Goal: Task Accomplishment & Management: Complete application form

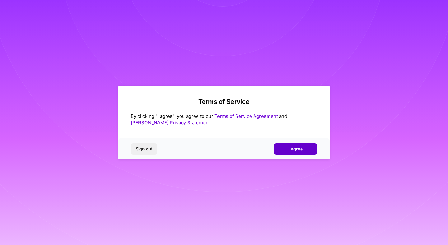
click at [295, 143] on button "I agree" at bounding box center [296, 148] width 44 height 11
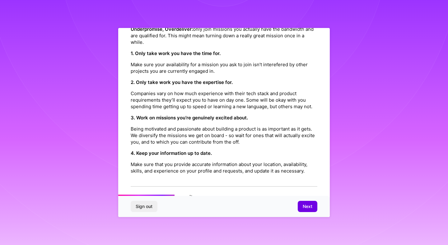
scroll to position [190, 0]
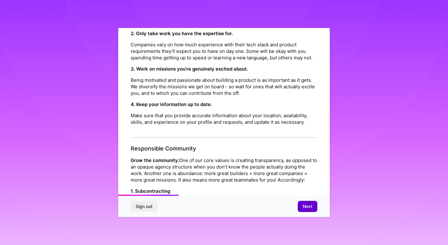
click at [310, 205] on span "Next" at bounding box center [307, 206] width 10 height 6
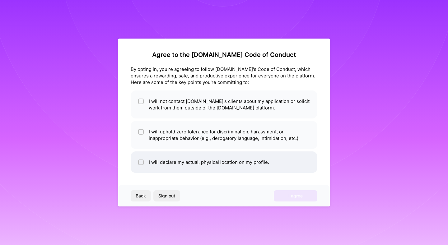
click at [140, 163] on input "checkbox" at bounding box center [141, 162] width 4 height 4
checkbox input "true"
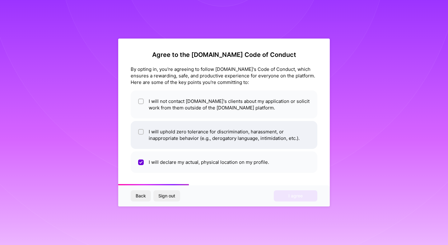
click at [140, 130] on input "checkbox" at bounding box center [141, 132] width 4 height 4
checkbox input "true"
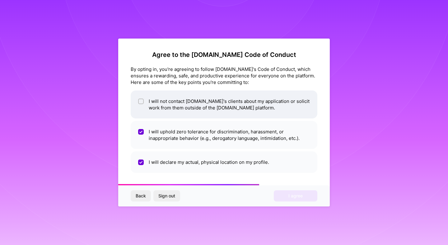
click at [139, 100] on div at bounding box center [141, 102] width 6 height 6
checkbox input "true"
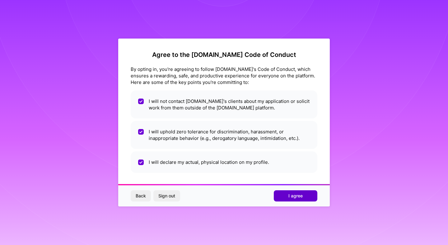
click at [312, 192] on button "I agree" at bounding box center [296, 195] width 44 height 11
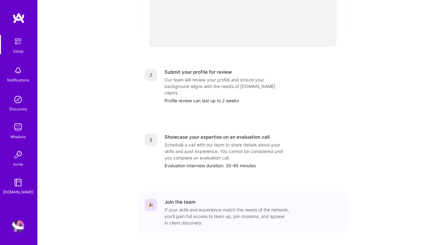
scroll to position [227, 0]
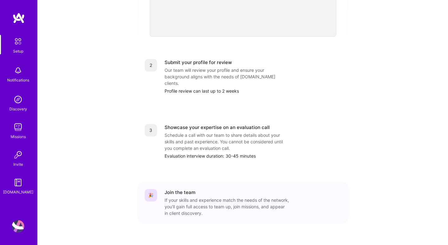
click at [15, 136] on div "Missions" at bounding box center [18, 136] width 15 height 7
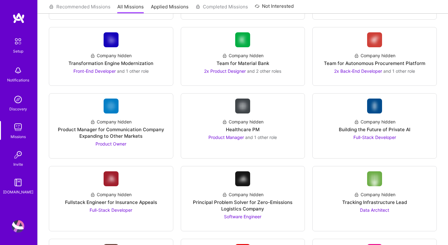
scroll to position [496, 0]
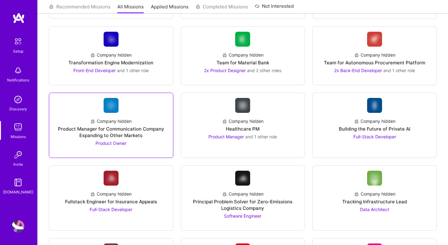
click at [119, 134] on div "Product Manager for Communication Company Expanding to Other Markets" at bounding box center [111, 132] width 114 height 13
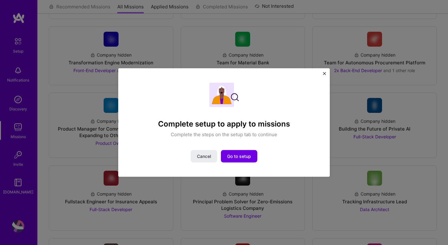
click at [325, 74] on img "Close" at bounding box center [324, 73] width 3 height 3
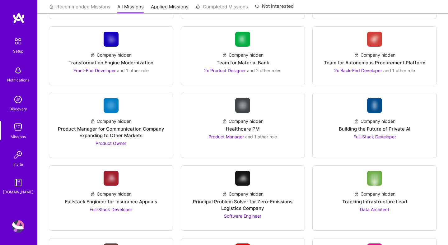
click at [20, 42] on img at bounding box center [17, 41] width 13 height 13
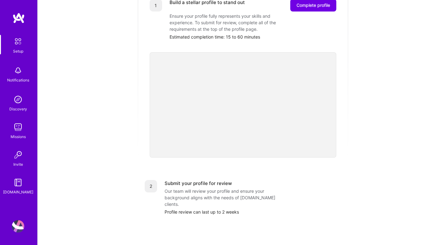
scroll to position [118, 0]
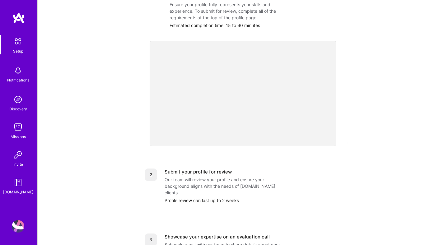
click at [224, 197] on div "Profile review can last up to 2 weeks" at bounding box center [252, 200] width 177 height 7
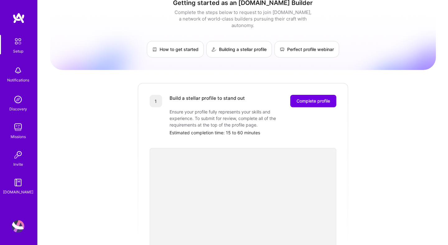
scroll to position [0, 0]
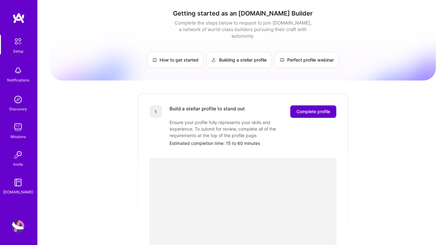
click at [313, 108] on span "Complete profile" at bounding box center [313, 111] width 34 height 6
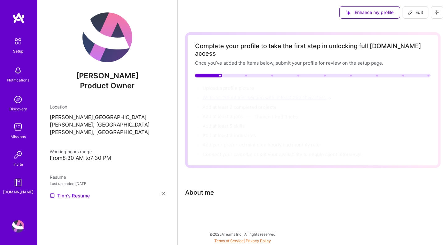
click at [217, 94] on span "Write an "About me" section with at least 250 characters →" at bounding box center [267, 97] width 130 height 6
select select "US"
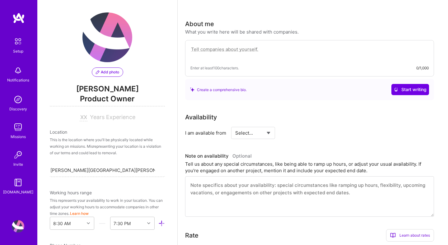
scroll to position [180, 0]
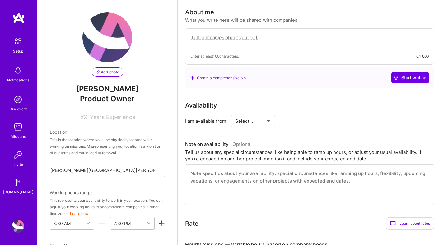
click at [252, 168] on textarea at bounding box center [309, 184] width 249 height 40
paste textarea "I’m a product manager with passion of building customer-focused platforms, prim…"
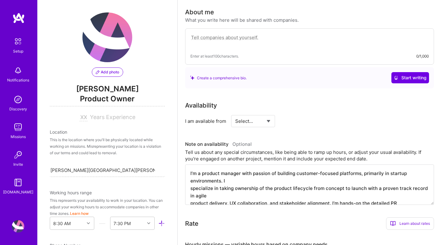
scroll to position [46, 0]
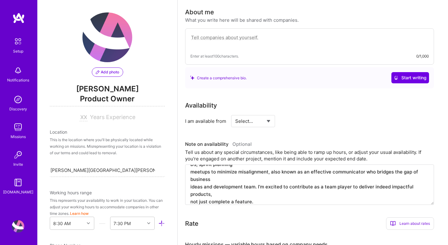
click at [274, 176] on textarea "I’m a product manager with passion of building customer-focused platforms, prim…" at bounding box center [309, 184] width 249 height 40
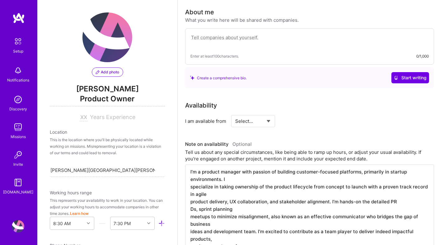
scroll to position [2, 0]
drag, startPoint x: 431, startPoint y: 194, endPoint x: 432, endPoint y: 245, distance: 50.7
click at [432, 245] on textarea "I’m a product manager with passion of building customer-focused platforms, prim…" at bounding box center [309, 209] width 249 height 91
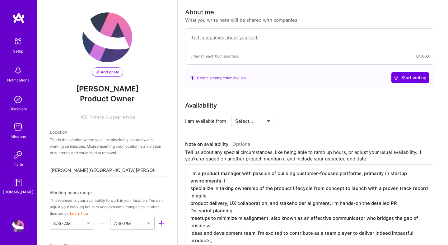
click at [190, 182] on textarea "I’m a product manager with passion of building customer-focused platforms, prim…" at bounding box center [309, 209] width 249 height 91
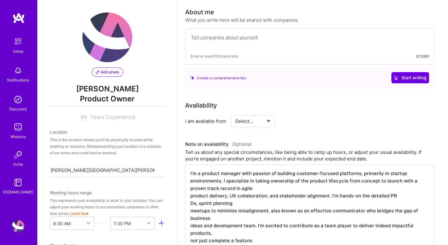
click at [189, 183] on textarea "I’m a product manager with passion of building customer-focused platforms, prim…" at bounding box center [309, 209] width 249 height 91
click at [190, 175] on textarea "I’m a product manager with passion of building customer-focused platforms, prim…" at bounding box center [309, 209] width 249 height 91
click at [190, 188] on textarea "I’m a product manager with passion of building customer-focused platforms, prim…" at bounding box center [309, 209] width 249 height 91
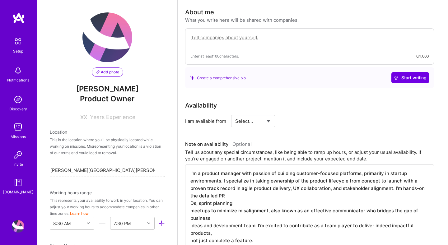
click at [189, 197] on textarea "I’m a product manager with passion of building customer-focused platforms, prim…" at bounding box center [309, 209] width 249 height 91
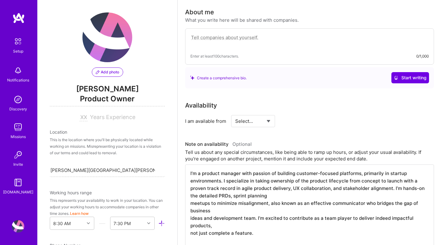
click at [191, 196] on textarea "I’m a product manager with passion of building customer-focused platforms, prim…" at bounding box center [309, 209] width 249 height 91
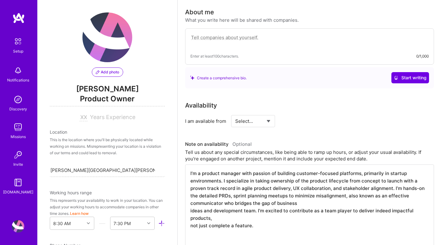
click at [191, 197] on textarea "I’m a product manager with passion of building customer-focused platforms, prim…" at bounding box center [309, 209] width 249 height 91
click at [189, 205] on textarea "I’m a product manager with passion of building customer-focused platforms, prim…" at bounding box center [309, 209] width 249 height 91
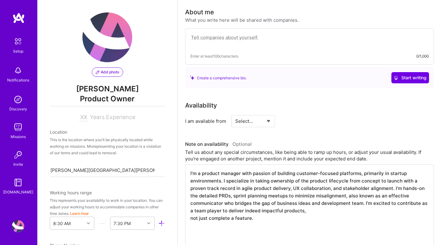
click at [189, 211] on textarea "I’m a product manager with passion of building customer-focused platforms, prim…" at bounding box center [309, 209] width 249 height 91
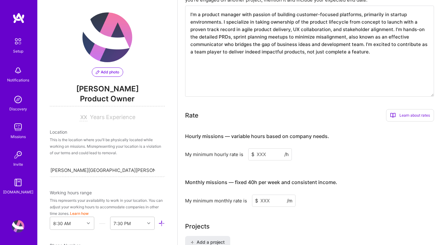
scroll to position [340, 0]
type textarea "I’m a product manager with passion of building customer-focused platforms, prim…"
click at [274, 150] on input at bounding box center [270, 154] width 44 height 12
click at [268, 149] on input at bounding box center [270, 154] width 44 height 12
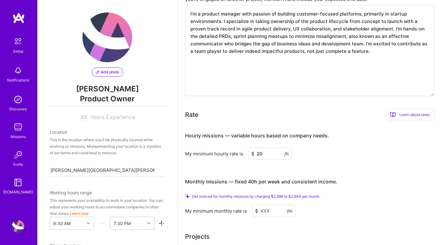
type input "20"
click at [309, 158] on div "Hourly missions — variable hours based on company needs. My minimum hourly rate…" at bounding box center [309, 171] width 249 height 91
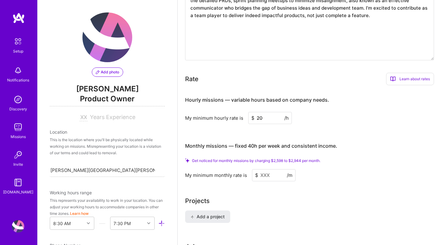
scroll to position [378, 0]
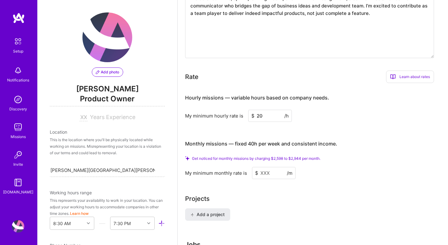
click at [272, 167] on input at bounding box center [274, 173] width 44 height 12
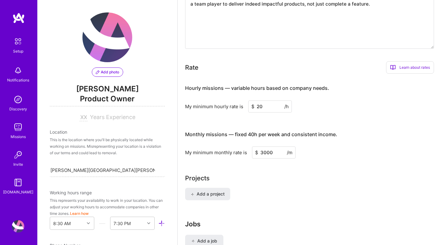
type input "3000"
click at [304, 174] on div "Projects" at bounding box center [312, 177] width 255 height 9
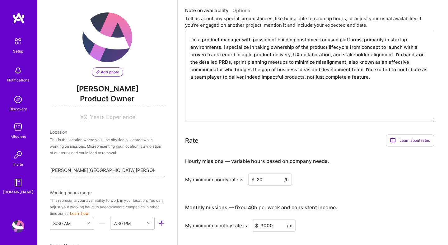
scroll to position [295, 0]
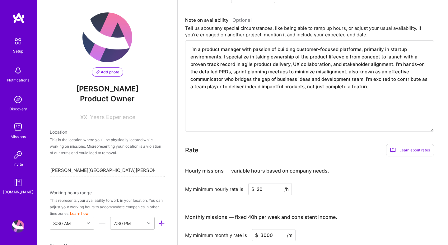
click at [365, 183] on div "My minimum hourly rate is $ 20 /h" at bounding box center [309, 189] width 249 height 12
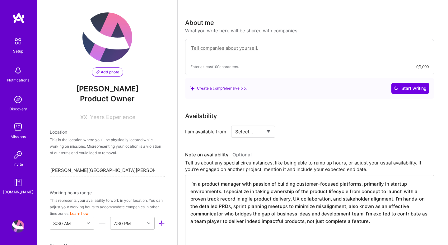
scroll to position [150, 0]
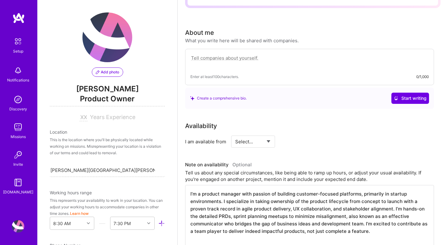
click at [310, 211] on textarea "I’m a product manager with passion of building customer-focused platforms, prim…" at bounding box center [309, 230] width 249 height 91
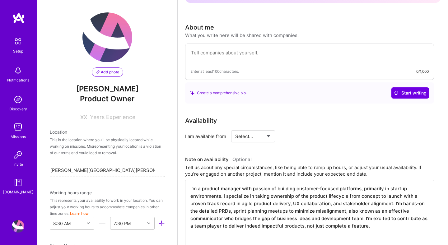
click at [217, 49] on textarea at bounding box center [309, 56] width 238 height 14
paste textarea "I’m a product manager with passion of building customer-focused platforms, prim…"
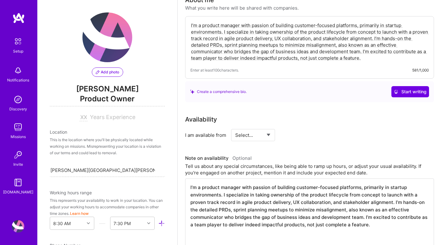
scroll to position [188, 0]
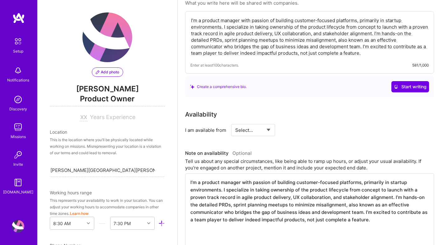
type textarea "I’m a product manager with passion of building customer-focused platforms, prim…"
click at [256, 122] on select "Select... Right Now Future Date Not Available" at bounding box center [253, 130] width 36 height 16
select select "Right Now"
click at [290, 138] on div "Availability I am available from Select... Right Now Future Date Not Available …" at bounding box center [312, 187] width 255 height 155
click at [309, 195] on textarea "I’m a product manager with passion of building customer-focused platforms, prim…" at bounding box center [309, 218] width 249 height 91
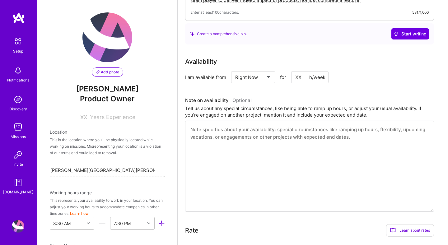
scroll to position [228, 0]
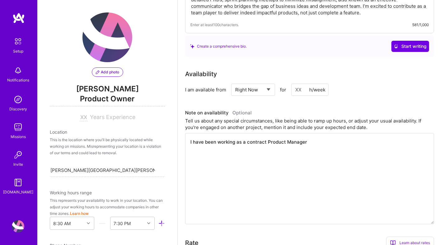
click at [310, 133] on textarea "I have been working as a contract Product Manager" at bounding box center [309, 178] width 249 height 91
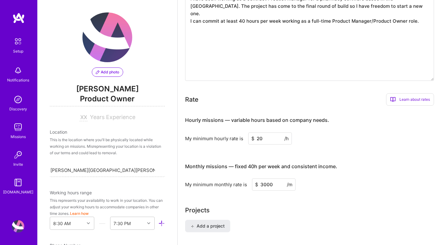
scroll to position [453, 0]
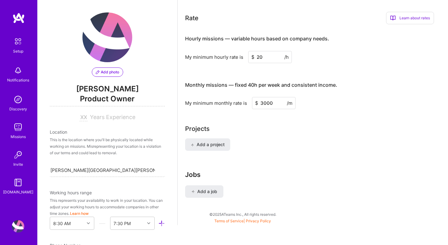
type textarea "I have been working as a contract Product Manager for a pharmacy software based…"
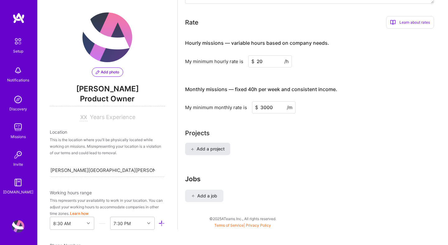
click at [219, 146] on span "Add a project" at bounding box center [208, 149] width 34 height 6
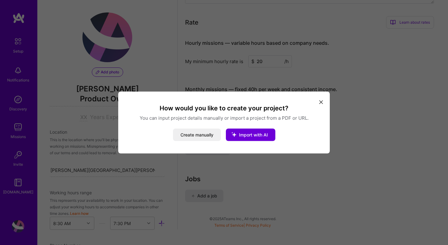
click at [320, 101] on icon "modal" at bounding box center [321, 102] width 4 height 4
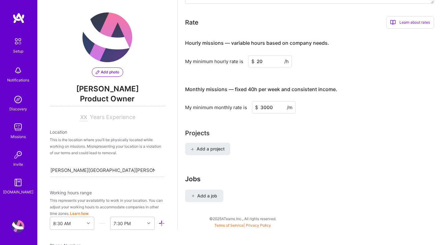
click at [369, 177] on div "Jobs Add a job" at bounding box center [306, 194] width 242 height 39
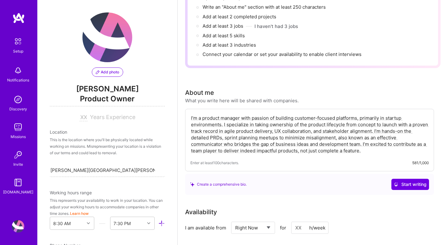
scroll to position [0, 0]
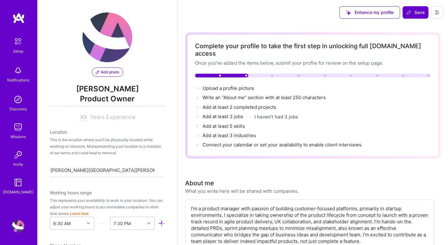
click at [418, 10] on span "Save" at bounding box center [415, 12] width 18 height 6
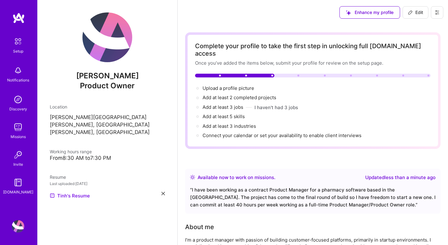
click at [229, 113] on div "Add at least 5 skills →" at bounding box center [223, 116] width 42 height 7
click at [223, 113] on span "Add at least 5 skills →" at bounding box center [226, 116] width 48 height 6
select select "US"
select select "Right Now"
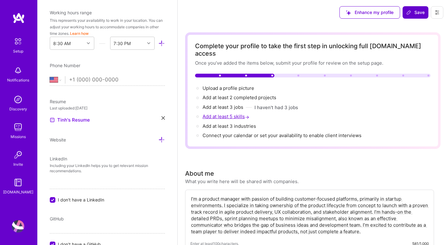
click at [223, 113] on span "Add at least 5 skills →" at bounding box center [226, 116] width 48 height 6
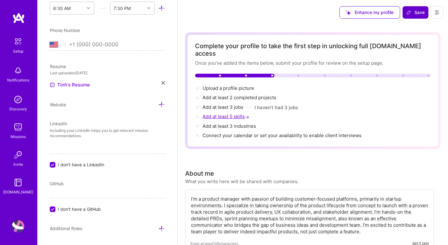
scroll to position [280, 0]
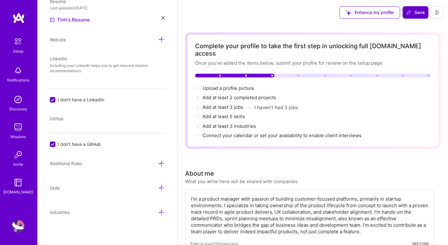
click at [53, 100] on input "I don't have a LinkedIn" at bounding box center [53, 100] width 6 height 6
checkbox input "false"
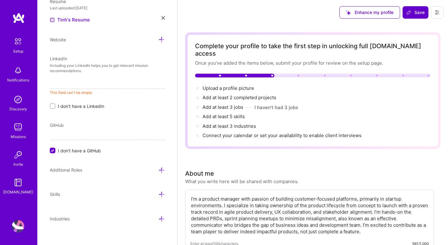
paste input "[URL][DOMAIN_NAME][PERSON_NAME]"
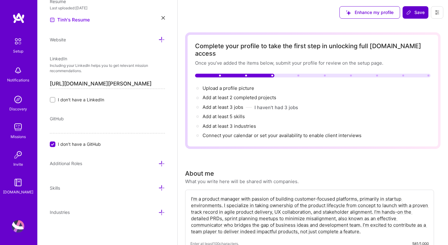
type input "[URL][DOMAIN_NAME][PERSON_NAME]"
click at [54, 187] on span "Skills" at bounding box center [55, 187] width 10 height 5
click at [160, 188] on icon at bounding box center [161, 188] width 7 height 7
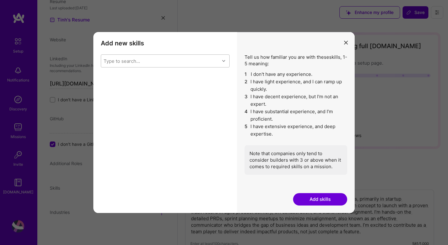
click at [158, 63] on div "Type to search..." at bounding box center [160, 61] width 118 height 12
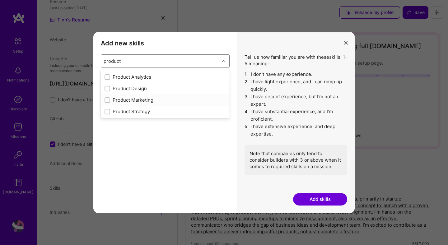
type input "produc"
type input "P"
type input "Roadmap"
click at [129, 76] on div "Roadmapping" at bounding box center [164, 77] width 121 height 7
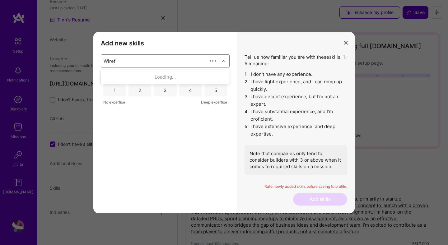
type input "Wirefr"
click at [138, 76] on div "Wireframing" at bounding box center [164, 77] width 121 height 7
type input "SQ"
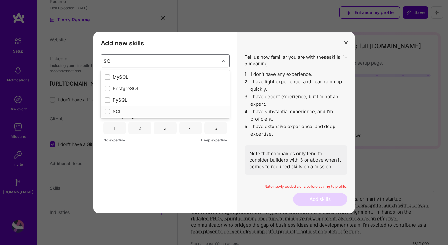
click at [114, 110] on div "SQL" at bounding box center [164, 111] width 121 height 7
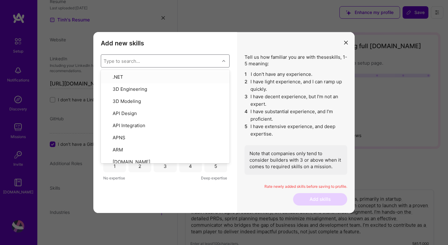
click at [128, 61] on div "Type to search..." at bounding box center [121, 61] width 36 height 7
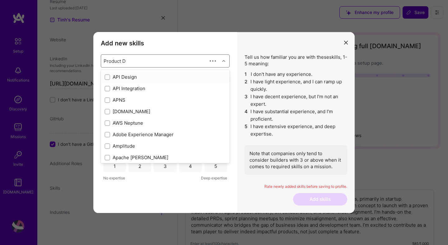
type input "Product De"
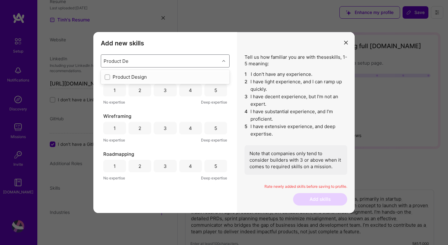
click at [126, 79] on div "Product Design" at bounding box center [164, 77] width 121 height 7
type input "m"
type input "wir"
click at [115, 60] on div "wir" at bounding box center [160, 61] width 118 height 12
click at [115, 60] on div "Type to search..." at bounding box center [121, 61] width 36 height 7
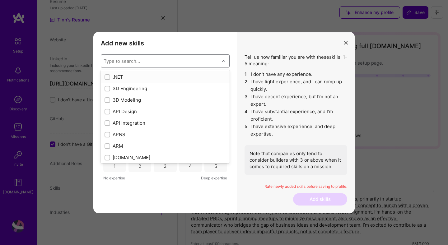
type input "P"
checkbox input "true"
type input "Product"
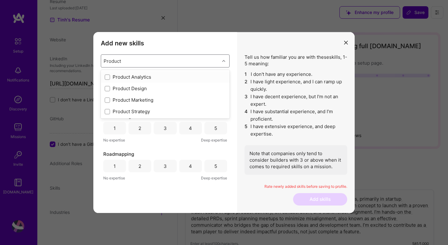
click at [128, 76] on div "Product Analytics" at bounding box center [164, 77] width 121 height 7
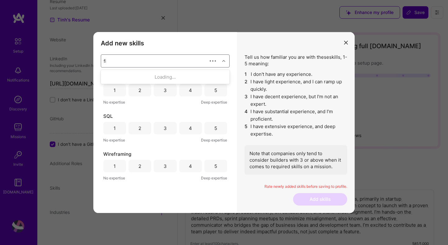
scroll to position [0, 0]
type input "fig"
click at [112, 75] on div "Figma" at bounding box center [164, 77] width 121 height 7
click at [121, 64] on div "Type to search..." at bounding box center [121, 61] width 36 height 7
type input "jira"
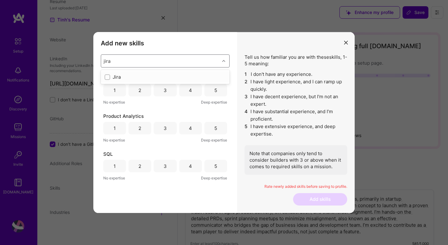
click at [115, 76] on div "Jira" at bounding box center [164, 77] width 121 height 7
type input "g"
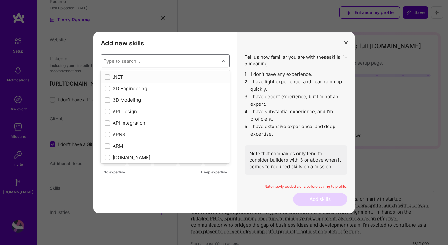
checkbox input "false"
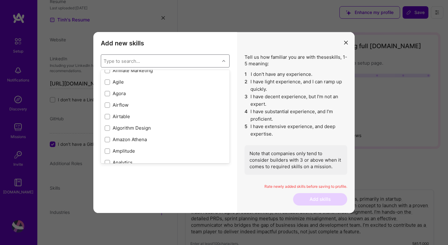
scroll to position [222, 0]
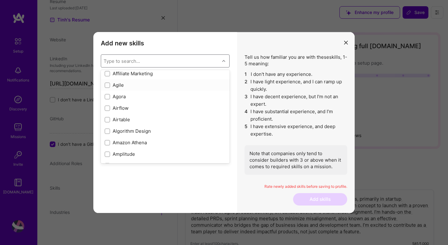
click at [119, 83] on div "Agile" at bounding box center [164, 85] width 121 height 7
checkbox input "true"
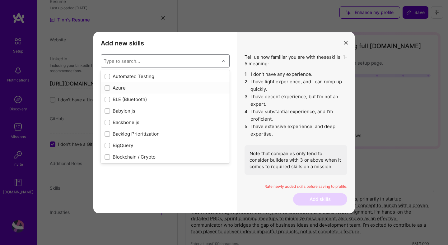
scroll to position [496, 0]
click at [140, 131] on div "Backlog Prioritization" at bounding box center [164, 133] width 121 height 7
checkbox input "true"
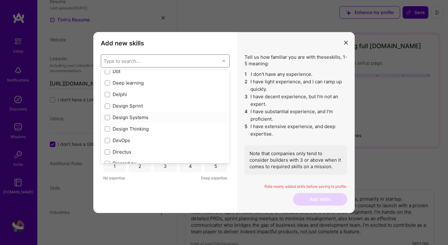
scroll to position [1109, 0]
click at [136, 108] on div "Design Sprint" at bounding box center [164, 106] width 121 height 7
checkbox input "true"
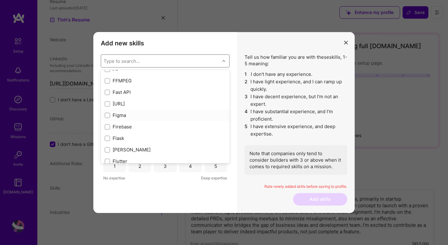
click at [113, 117] on div "Figma" at bounding box center [164, 115] width 121 height 7
checkbox input "true"
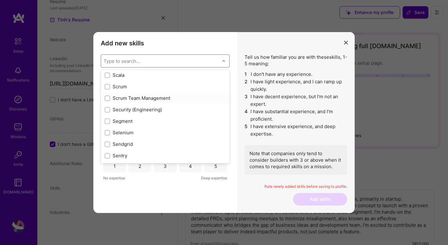
scroll to position [3362, 0]
click at [150, 97] on div "Scrum Team Management" at bounding box center [164, 96] width 121 height 7
checkbox input "true"
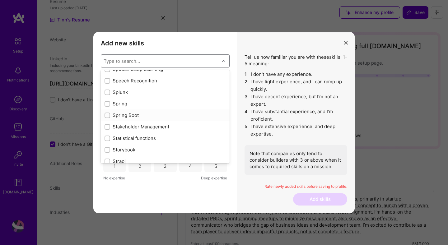
scroll to position [3609, 0]
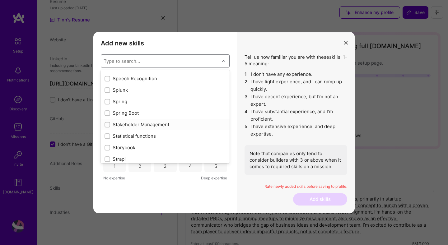
click at [168, 125] on div "Stakeholder Management" at bounding box center [164, 124] width 121 height 7
checkbox input "true"
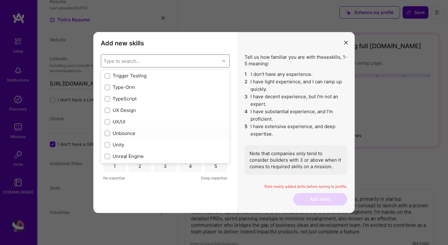
scroll to position [3901, 0]
click at [125, 120] on div "UX/UI" at bounding box center [164, 120] width 121 height 7
checkbox input "true"
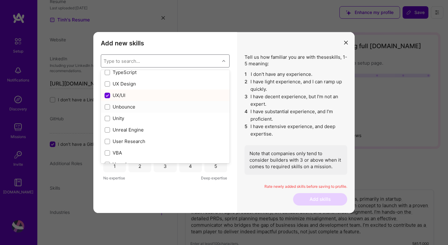
scroll to position [3938, 0]
click at [164, 130] on div "User Research" at bounding box center [164, 129] width 121 height 7
checkbox input "true"
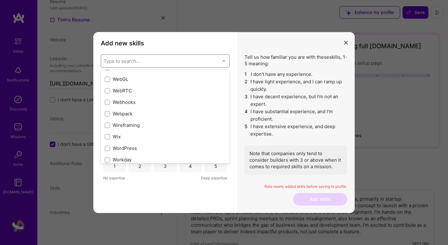
scroll to position [4116, 0]
click at [128, 125] on div "Wireframing" at bounding box center [164, 124] width 121 height 7
checkbox input "true"
click at [191, 199] on div "Add new skills Tell us how familiar you are with given skills, using between 1 …" at bounding box center [165, 122] width 144 height 181
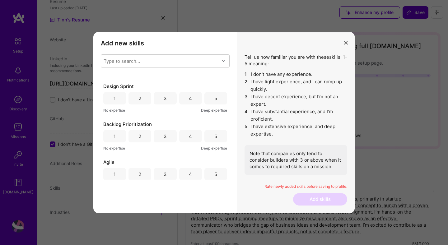
scroll to position [261, 0]
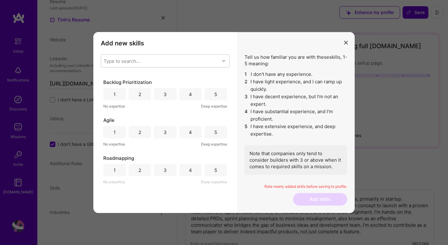
click at [192, 173] on div "4" at bounding box center [190, 170] width 23 height 12
click at [193, 130] on div "4" at bounding box center [190, 132] width 23 height 12
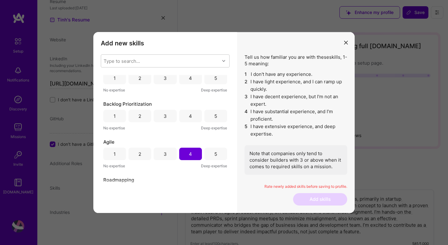
click at [213, 121] on div "5" at bounding box center [215, 116] width 23 height 12
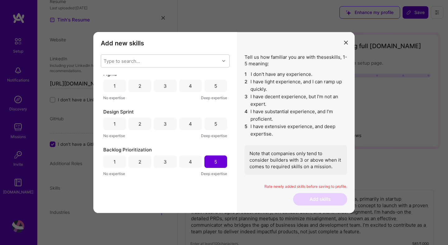
scroll to position [184, 0]
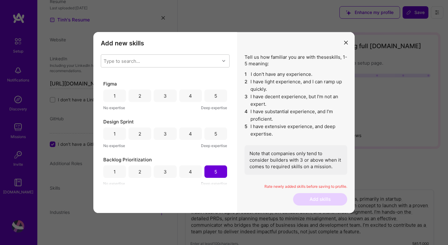
click at [210, 134] on div "5" at bounding box center [215, 133] width 23 height 12
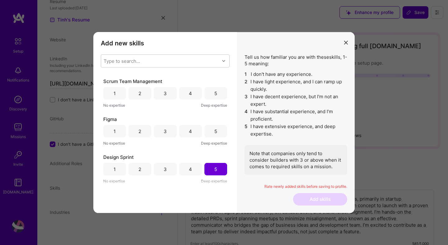
scroll to position [151, 0]
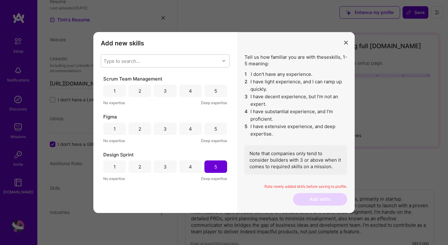
click at [198, 128] on div "4" at bounding box center [190, 128] width 23 height 12
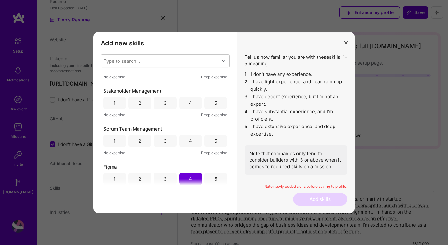
scroll to position [100, 0]
click at [195, 139] on div "4" at bounding box center [190, 142] width 23 height 12
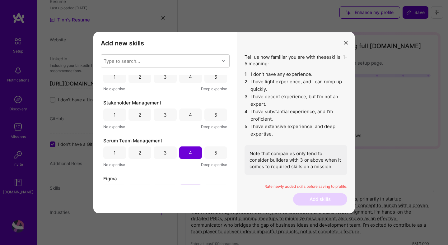
click at [213, 111] on div "5" at bounding box center [215, 114] width 23 height 12
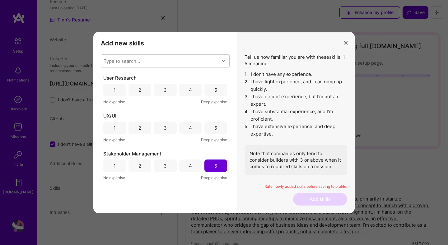
scroll to position [38, 0]
click at [193, 128] on div "4" at bounding box center [190, 128] width 23 height 12
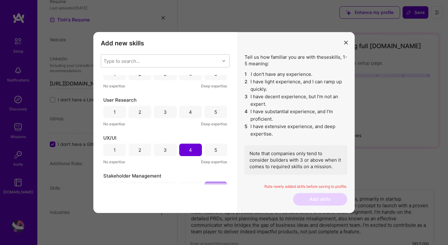
scroll to position [0, 0]
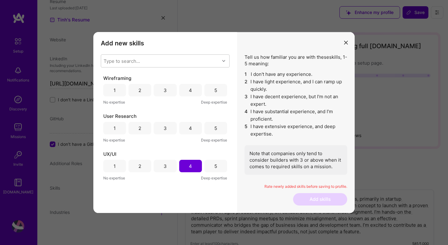
click at [192, 127] on div "4" at bounding box center [190, 128] width 23 height 12
click at [209, 89] on div "5" at bounding box center [215, 90] width 23 height 12
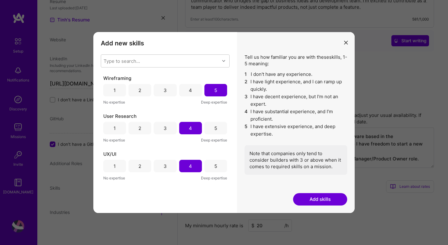
scroll to position [225, 0]
click at [324, 197] on button "Add skills" at bounding box center [320, 199] width 54 height 12
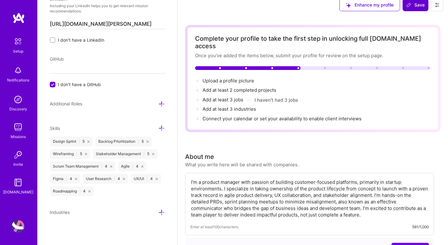
scroll to position [0, 0]
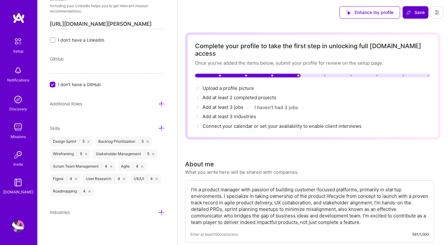
click at [418, 11] on span "Save" at bounding box center [415, 12] width 18 height 6
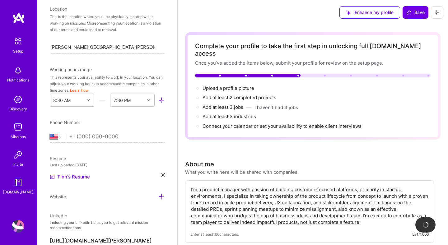
scroll to position [119, 0]
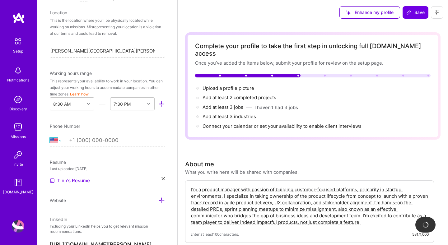
click at [58, 143] on select "[GEOGRAPHIC_DATA] [GEOGRAPHIC_DATA] [GEOGRAPHIC_DATA] [GEOGRAPHIC_DATA] [US_STA…" at bounding box center [57, 140] width 15 height 7
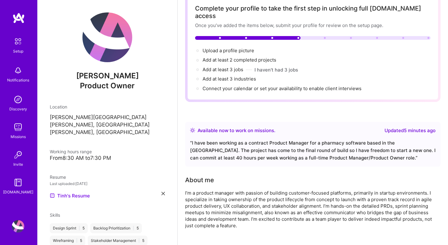
scroll to position [0, 0]
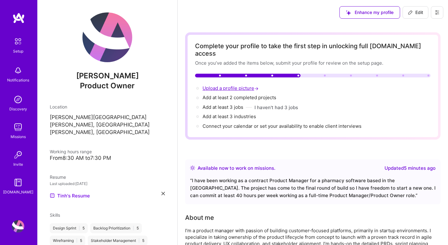
click at [228, 85] on span "Upload a profile picture →" at bounding box center [230, 88] width 57 height 6
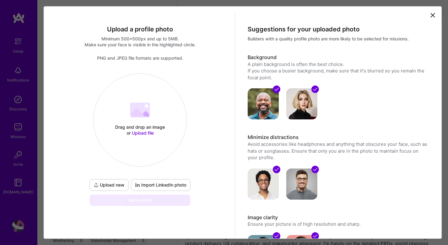
click at [147, 132] on span "Upload file" at bounding box center [143, 132] width 22 height 5
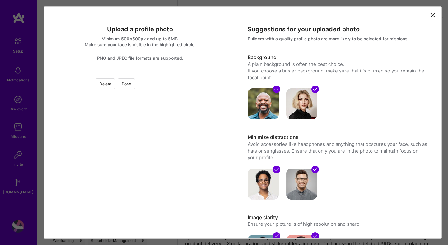
click at [164, 110] on div at bounding box center [210, 143] width 140 height 140
click at [146, 96] on div at bounding box center [210, 143] width 140 height 140
click at [155, 126] on div at bounding box center [210, 173] width 140 height 140
click at [135, 82] on button "Done" at bounding box center [125, 83] width 17 height 11
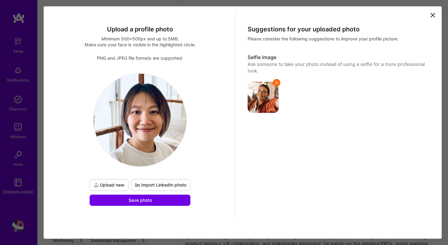
click at [278, 81] on icon at bounding box center [276, 82] width 5 height 5
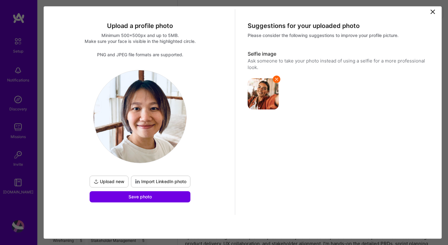
click at [156, 183] on span "Import LinkedIn photo" at bounding box center [160, 181] width 51 height 6
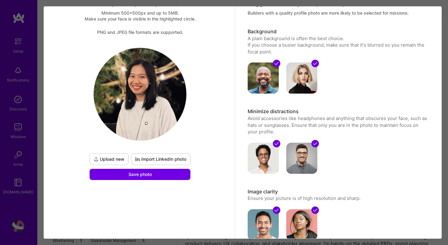
scroll to position [21, 0]
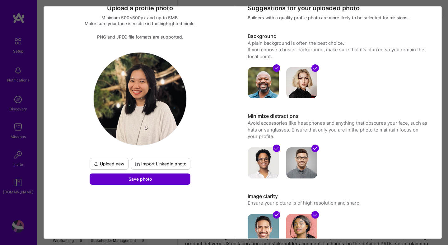
click at [151, 181] on span "Save photo" at bounding box center [139, 179] width 23 height 6
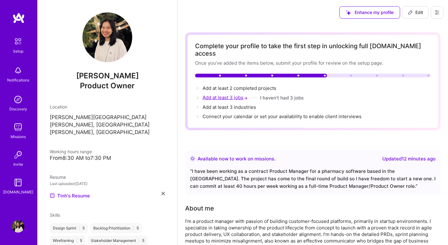
click at [219, 94] on span "Add at least 3 jobs →" at bounding box center [225, 97] width 46 height 6
select select "US"
select select "Right Now"
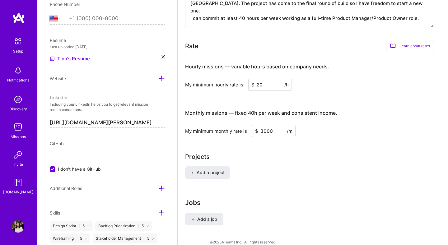
scroll to position [374, 0]
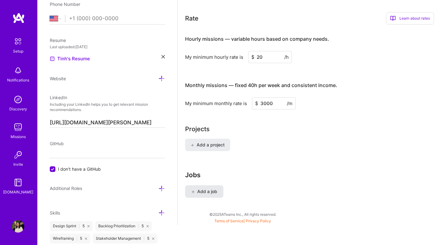
click at [210, 188] on button "Add a job" at bounding box center [204, 191] width 38 height 12
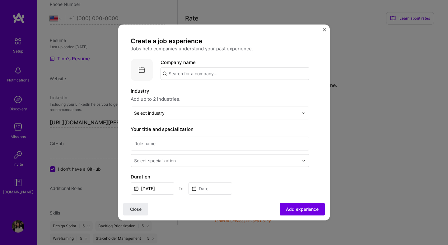
click at [181, 73] on input "text" at bounding box center [234, 73] width 149 height 12
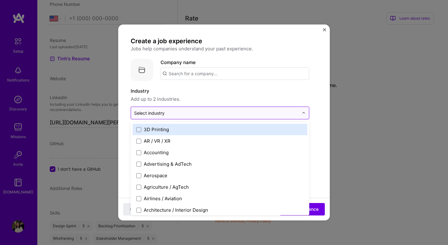
click at [154, 116] on div at bounding box center [216, 113] width 164 height 8
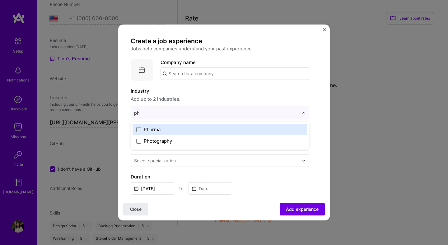
type input "pha"
click at [157, 129] on div "Pharma" at bounding box center [152, 129] width 17 height 7
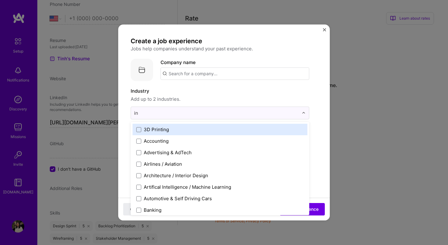
type input "i"
type input "sa"
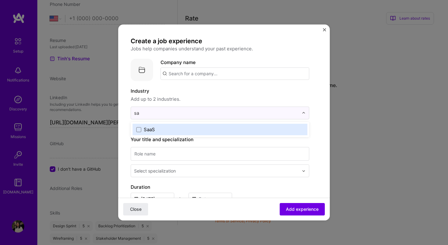
click at [149, 129] on div "SaaS" at bounding box center [149, 129] width 11 height 7
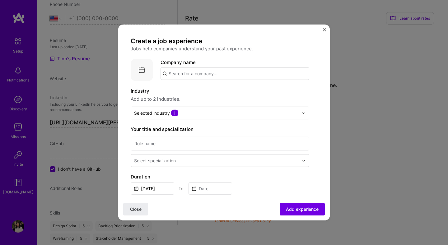
click at [252, 91] on label "Industry" at bounding box center [220, 90] width 178 height 7
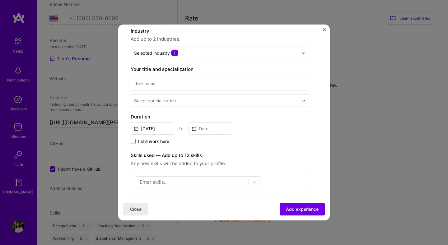
scroll to position [68, 0]
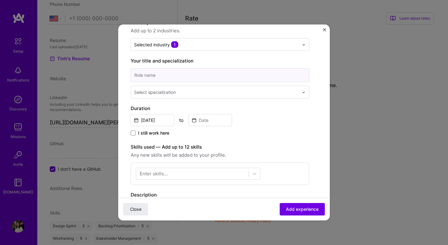
click at [174, 72] on input at bounding box center [220, 75] width 178 height 14
type input "Product Manager"
click at [163, 93] on div "Select specialization" at bounding box center [155, 92] width 42 height 7
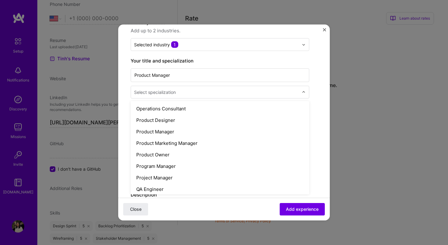
scroll to position [529, 0]
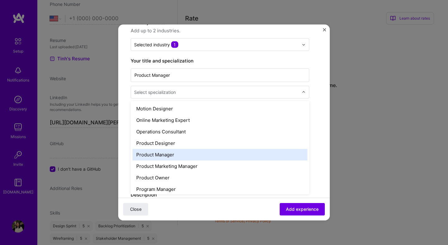
click at [189, 158] on div "Product Manager" at bounding box center [219, 154] width 175 height 11
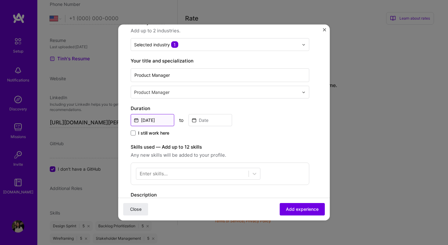
click at [157, 122] on input "[DATE]" at bounding box center [153, 120] width 44 height 12
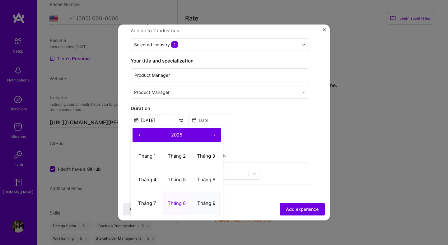
click at [207, 205] on abbr "Tháng 9" at bounding box center [206, 203] width 18 height 6
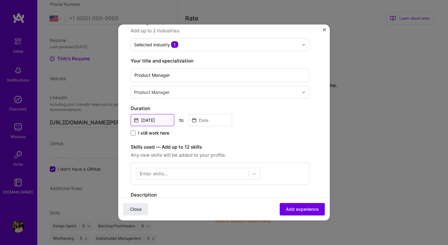
click at [162, 121] on input "[DATE]" at bounding box center [153, 120] width 44 height 12
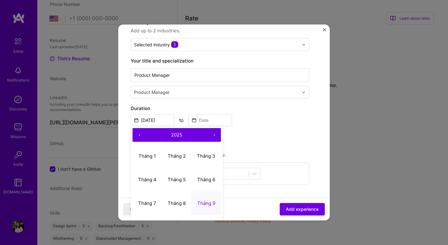
click at [136, 134] on button "‹" at bounding box center [139, 135] width 14 height 14
click at [206, 200] on button "Tháng 9" at bounding box center [206, 203] width 30 height 24
type input "[DATE]"
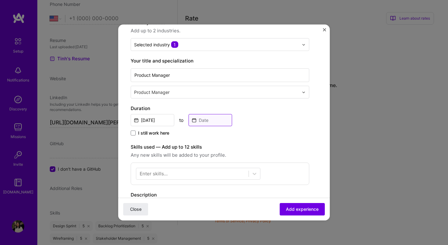
click at [204, 117] on input at bounding box center [210, 120] width 44 height 12
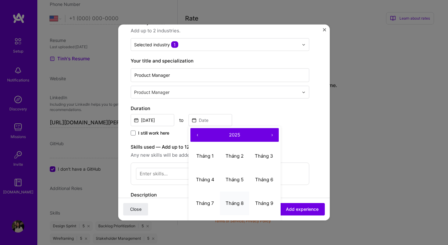
click at [237, 200] on abbr "Tháng 8" at bounding box center [234, 203] width 18 height 6
type input "[DATE]"
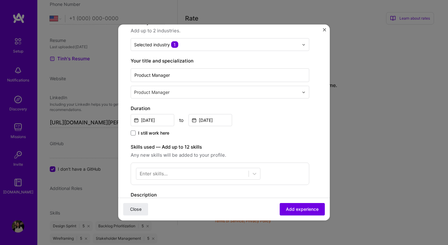
click at [161, 171] on div "Enter skills..." at bounding box center [154, 173] width 28 height 7
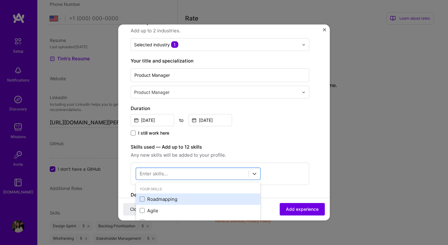
click at [157, 200] on div "Roadmapping" at bounding box center [198, 199] width 117 height 7
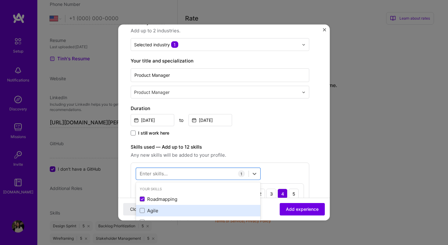
click at [153, 210] on div "Agile" at bounding box center [198, 210] width 117 height 7
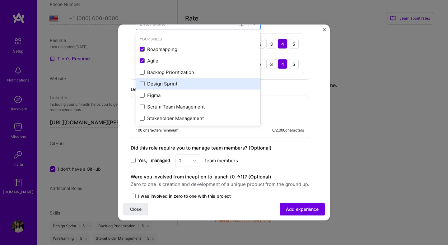
scroll to position [224, 0]
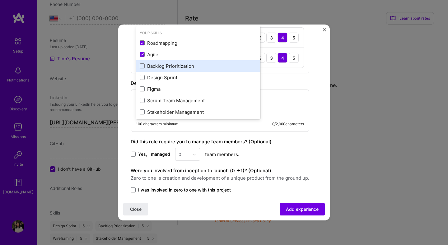
click at [173, 65] on div "Backlog Prioritization" at bounding box center [198, 66] width 117 height 7
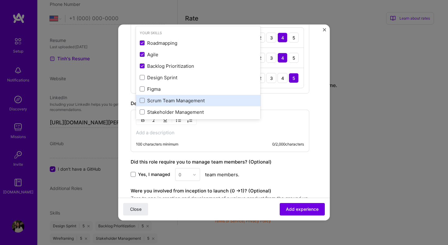
click at [156, 99] on div "Scrum Team Management" at bounding box center [198, 100] width 117 height 7
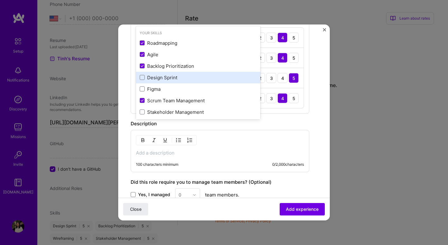
click at [172, 80] on div "Design Sprint" at bounding box center [198, 77] width 124 height 11
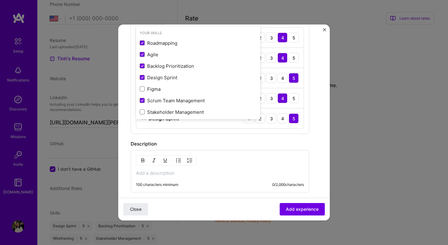
click at [316, 86] on div "Create a job experience Jobs help companies understand your past experience. Co…" at bounding box center [224, 52] width 186 height 479
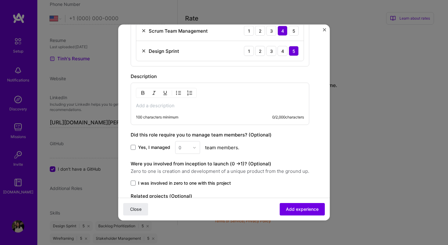
scroll to position [294, 0]
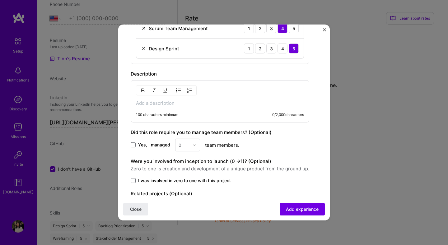
click at [152, 145] on span "Yes, I managed" at bounding box center [154, 145] width 32 height 6
click at [0, 0] on input "Yes, I managed" at bounding box center [0, 0] width 0 height 0
click at [191, 145] on div "0" at bounding box center [183, 145] width 17 height 12
click at [144, 145] on span "Yes, I managed" at bounding box center [154, 145] width 32 height 6
click at [0, 0] on input "Yes, I managed" at bounding box center [0, 0] width 0 height 0
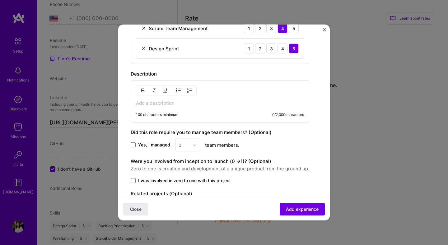
scroll to position [331, 0]
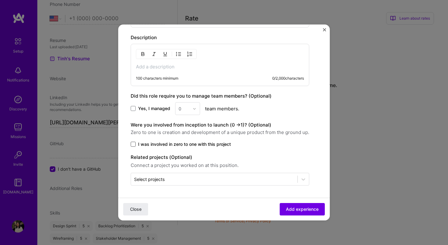
click at [134, 145] on span at bounding box center [133, 144] width 5 height 5
click at [0, 0] on input "I was involved in zero to one with this project" at bounding box center [0, 0] width 0 height 0
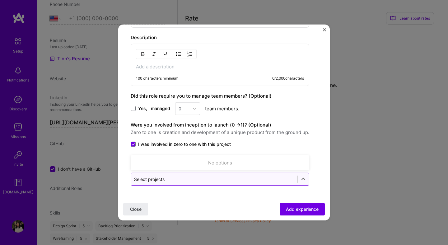
click at [179, 181] on input "text" at bounding box center [214, 179] width 160 height 7
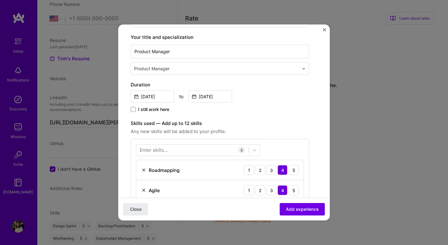
scroll to position [0, 0]
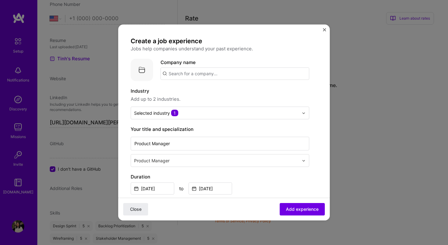
click at [243, 77] on input "text" at bounding box center [234, 73] width 149 height 12
type input "ScriptServe"
click at [223, 91] on div "ScriptServe" at bounding box center [211, 90] width 32 height 11
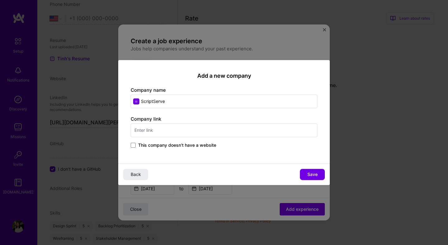
click at [194, 143] on span "This company doesn't have a website" at bounding box center [177, 145] width 78 height 6
click at [0, 0] on input "This company doesn't have a website" at bounding box center [0, 0] width 0 height 0
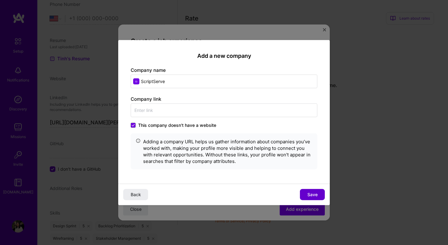
click at [311, 196] on span "Save" at bounding box center [312, 194] width 10 height 6
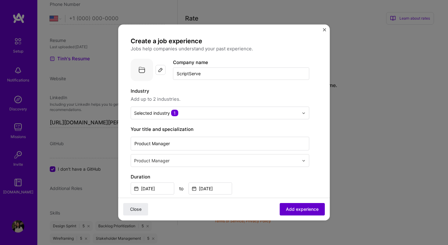
click at [305, 211] on span "Add experience" at bounding box center [302, 209] width 33 height 6
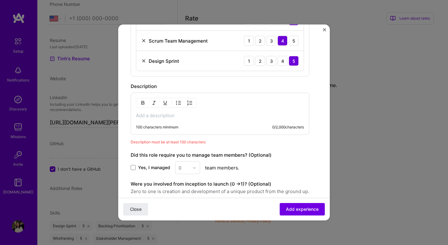
scroll to position [244, 0]
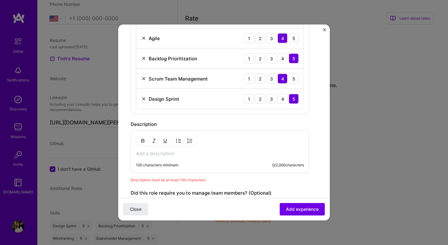
click at [152, 156] on p at bounding box center [220, 153] width 168 height 6
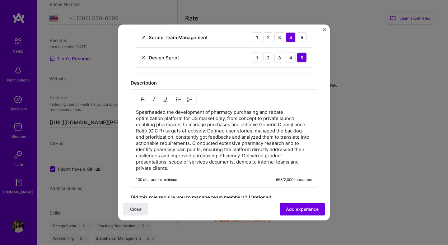
scroll to position [287, 0]
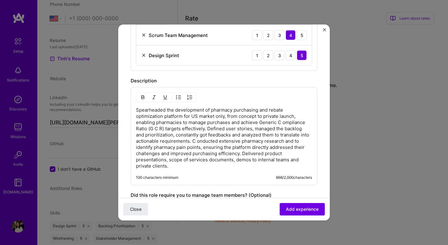
click at [208, 130] on p "Spearheaded the development of pharmacy purchasing and rebate optimization plat…" at bounding box center [224, 138] width 176 height 62
click at [283, 123] on p "Spearheaded the development of pharmacy purchasing and rebate optimization plat…" at bounding box center [224, 138] width 176 height 62
click at [209, 130] on p "Spearheaded the development of pharmacy purchasing and rebate optimization plat…" at bounding box center [224, 138] width 176 height 62
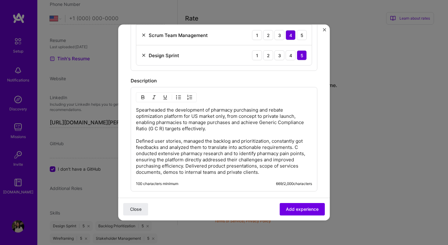
click at [294, 148] on p "Spearheaded the development of pharmacy purchasing and rebate optimization plat…" at bounding box center [224, 141] width 176 height 68
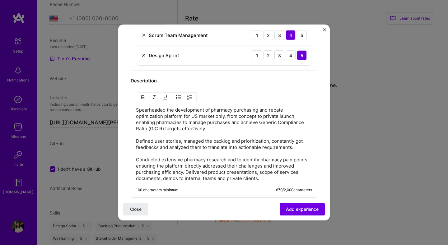
click at [154, 127] on p "Spearheaded the development of pharmacy purchasing and rebate optimization plat…" at bounding box center [224, 144] width 176 height 75
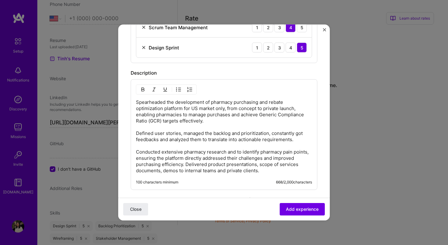
scroll to position [303, 0]
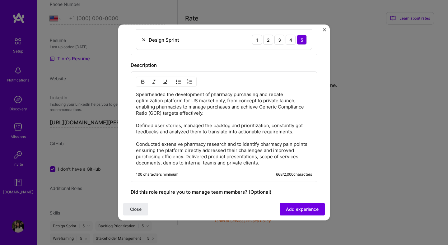
click at [186, 157] on p "Spearheaded the development of pharmacy purchasing and rebate optimization plat…" at bounding box center [224, 128] width 176 height 75
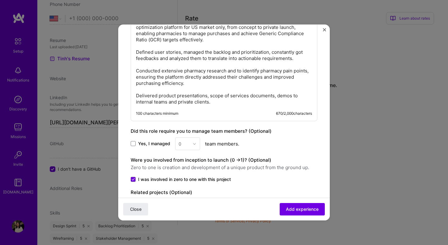
scroll to position [411, 0]
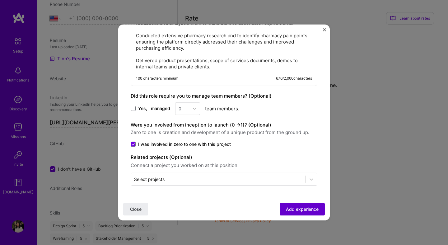
click at [304, 208] on span "Add experience" at bounding box center [302, 209] width 33 height 6
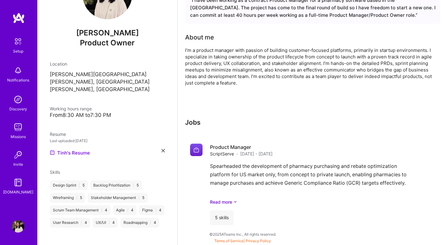
scroll to position [163, 0]
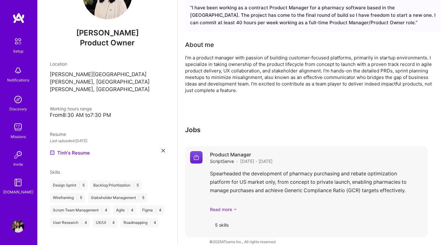
click at [221, 206] on link "Read more" at bounding box center [316, 209] width 213 height 7
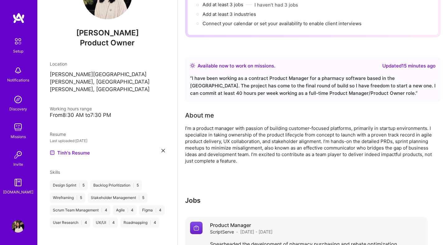
scroll to position [0, 0]
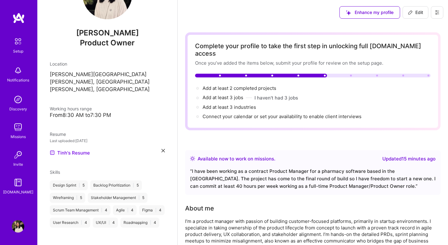
click at [418, 155] on div "Updated 15 minutes ago" at bounding box center [408, 158] width 53 height 7
click at [241, 113] on span "Connect your calendar or set your availability to enable client interviews →" at bounding box center [284, 116] width 164 height 6
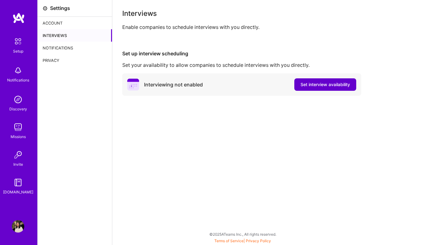
click at [329, 86] on span "Set interview availability" at bounding box center [324, 84] width 49 height 6
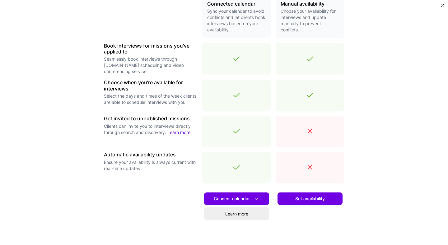
scroll to position [191, 0]
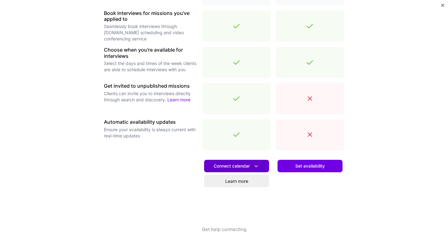
click at [248, 167] on span "Connect calendar" at bounding box center [237, 166] width 46 height 7
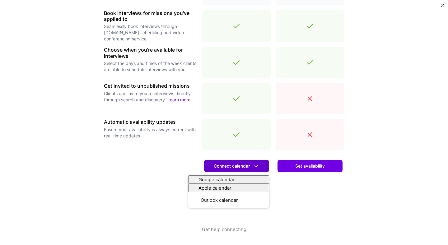
click at [248, 167] on span "Connect calendar" at bounding box center [237, 166] width 46 height 7
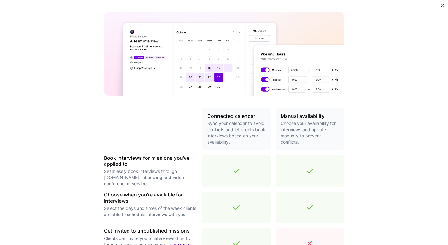
scroll to position [0, 0]
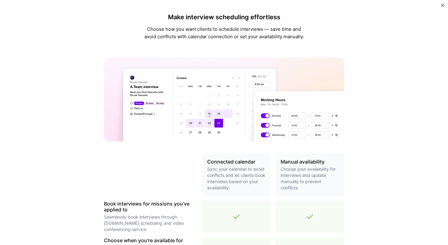
click at [142, 139] on img at bounding box center [224, 99] width 240 height 84
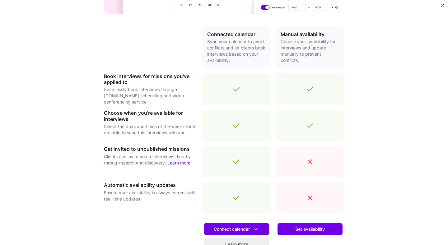
scroll to position [191, 0]
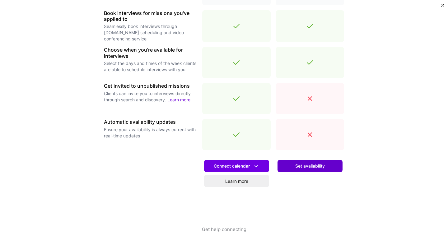
click at [308, 168] on span "Set availability" at bounding box center [310, 166] width 30 height 6
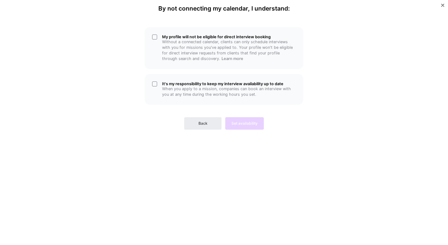
scroll to position [0, 0]
click at [153, 80] on div "It's my responsibility to keep my interview availability up to date When you ap…" at bounding box center [224, 89] width 159 height 31
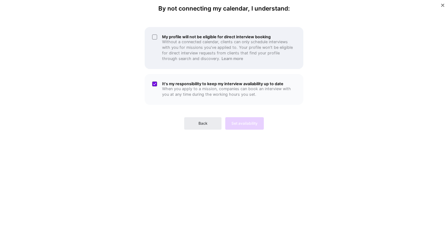
click at [151, 36] on div "My profile will not be eligible for direct interview booking Without a connecte…" at bounding box center [224, 48] width 159 height 42
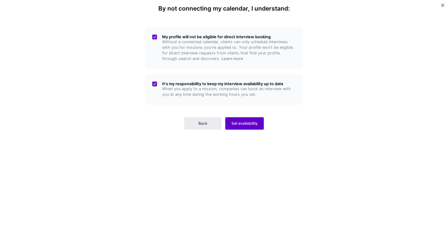
click at [250, 125] on span "Set availability" at bounding box center [244, 124] width 26 height 6
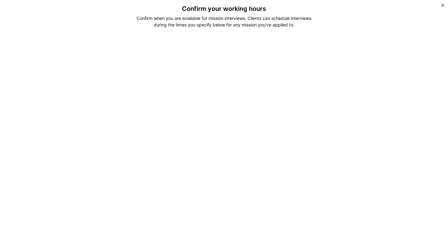
scroll to position [108, 0]
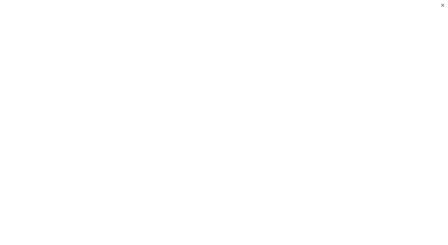
click at [372, 36] on div "Confirm your working hours Confirm when you are available for mission interview…" at bounding box center [224, 122] width 448 height 245
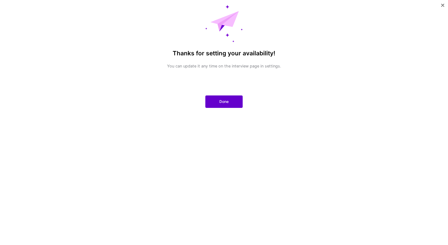
click at [226, 100] on span "Done" at bounding box center [223, 102] width 9 height 6
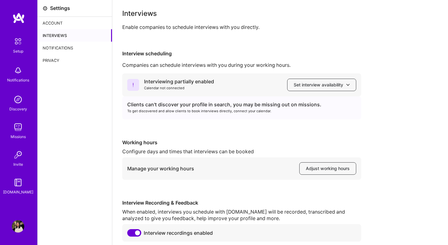
click at [98, 100] on div "Settings Account Interviews Notifications Privacy" at bounding box center [75, 135] width 75 height 271
click at [19, 43] on img at bounding box center [17, 41] width 13 height 13
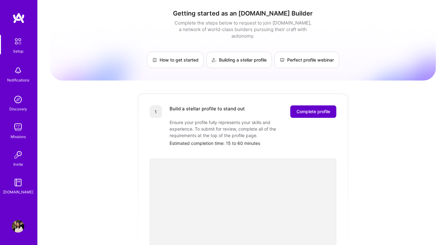
click at [318, 108] on span "Complete profile" at bounding box center [313, 111] width 34 height 6
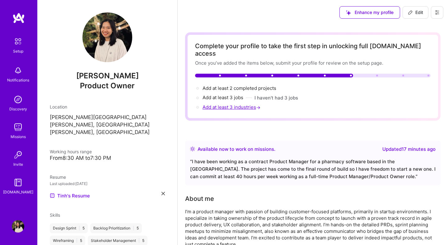
click at [219, 104] on span "Add at least 3 industries →" at bounding box center [231, 107] width 59 height 6
select select "US"
select select "Right Now"
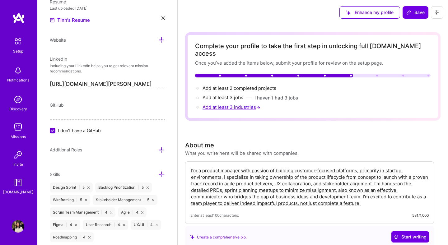
scroll to position [326, 0]
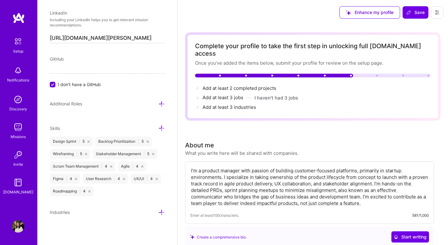
click at [163, 211] on icon at bounding box center [161, 212] width 7 height 7
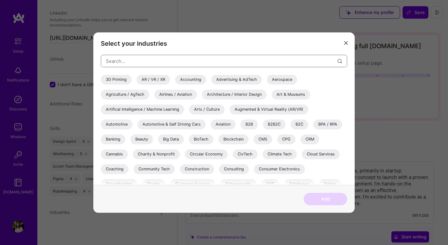
click at [115, 65] on input "modal" at bounding box center [222, 61] width 232 height 16
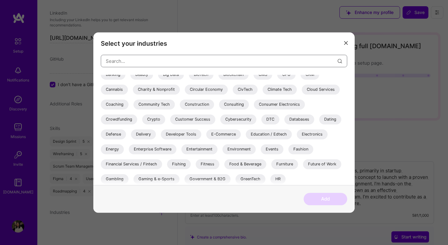
scroll to position [80, 0]
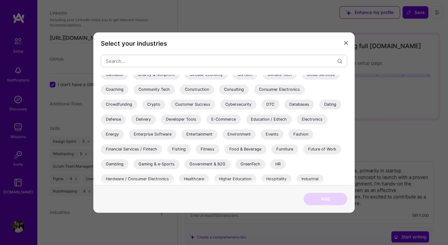
click at [231, 122] on div "E-Commerce" at bounding box center [223, 119] width 34 height 10
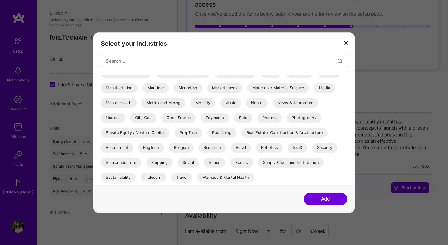
scroll to position [53, 0]
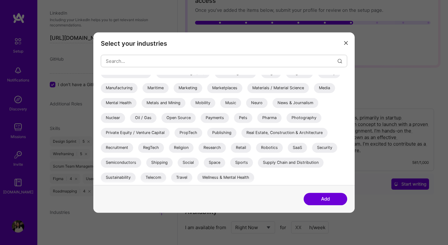
click at [303, 148] on div "SaaS" at bounding box center [296, 148] width 19 height 10
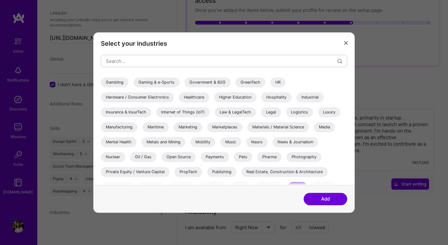
scroll to position [0, 0]
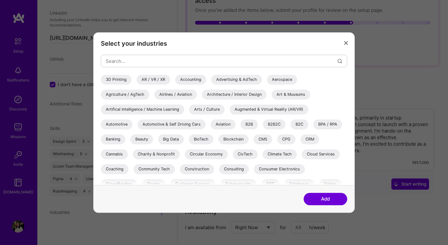
click at [250, 125] on div "B2B" at bounding box center [248, 124] width 17 height 10
click at [278, 126] on div "B2B2C" at bounding box center [274, 124] width 23 height 10
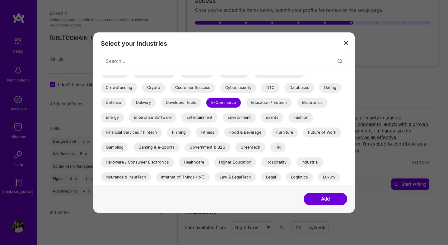
scroll to position [127, 0]
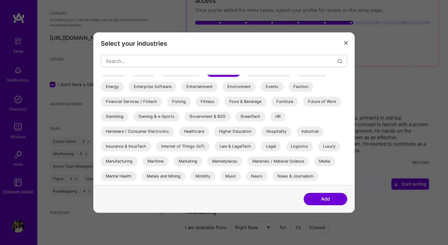
click at [269, 131] on div "Hospitality" at bounding box center [276, 131] width 30 height 10
click at [274, 131] on div "Hospitality" at bounding box center [276, 131] width 30 height 10
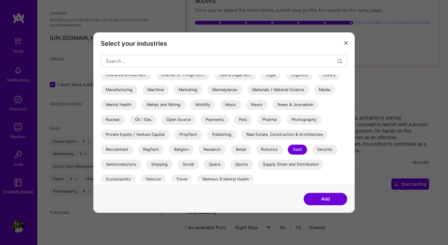
scroll to position [200, 0]
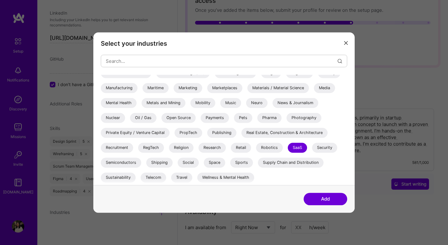
click at [326, 201] on button "Add" at bounding box center [325, 199] width 44 height 12
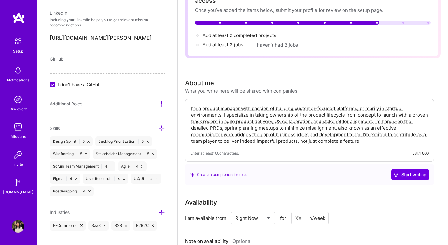
click at [160, 210] on icon at bounding box center [161, 212] width 7 height 7
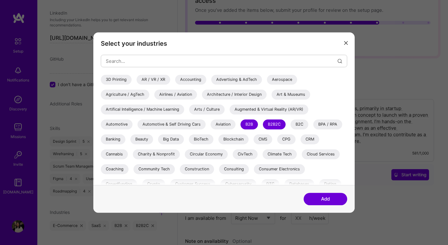
click at [346, 44] on icon "modal" at bounding box center [346, 43] width 4 height 4
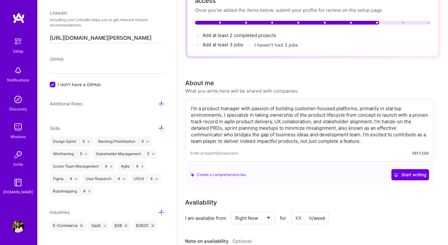
click at [392, 198] on div "Availability" at bounding box center [309, 202] width 249 height 9
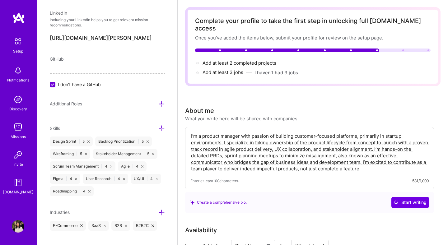
scroll to position [0, 0]
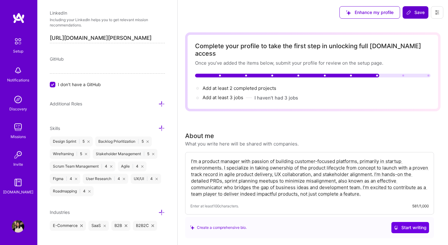
click at [410, 8] on button "Save" at bounding box center [415, 12] width 26 height 12
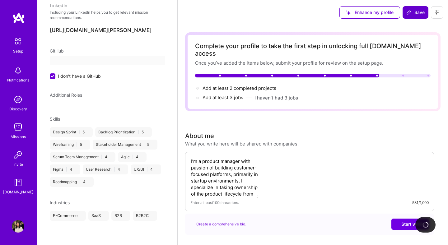
scroll to position [77, 0]
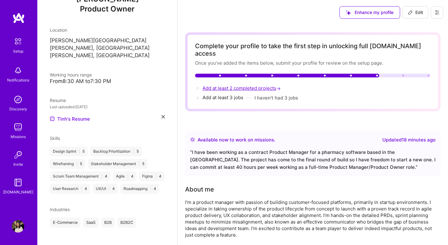
click at [266, 85] on span "Add at least 2 completed projects →" at bounding box center [241, 88] width 79 height 6
select select "US"
select select "Right Now"
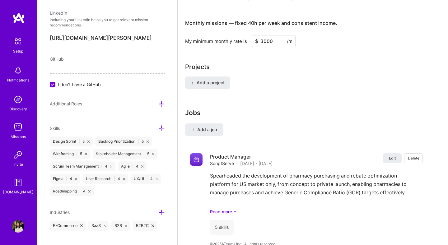
scroll to position [419, 0]
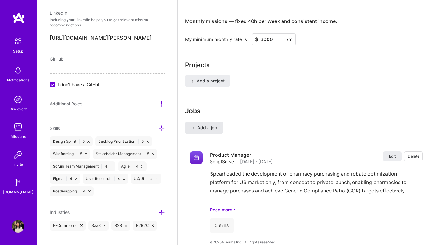
click at [200, 125] on span "Add a job" at bounding box center [204, 128] width 26 height 6
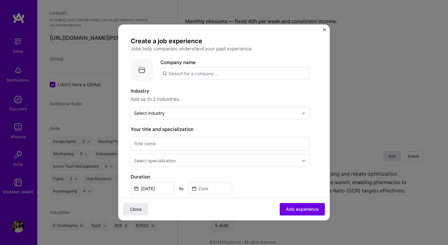
click at [179, 76] on input "text" at bounding box center [234, 73] width 149 height 12
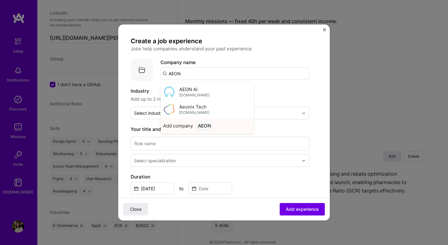
type input "AEON"
click at [204, 125] on div "AEON" at bounding box center [204, 125] width 18 height 11
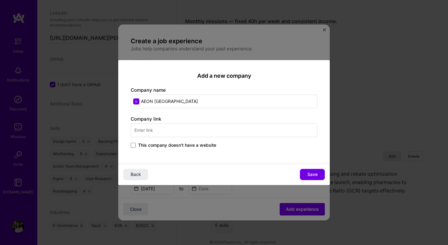
type input "AEON [GEOGRAPHIC_DATA]"
click at [218, 90] on div "Company name AEON [GEOGRAPHIC_DATA]" at bounding box center [224, 97] width 186 height 21
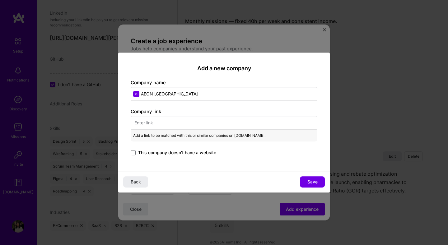
click at [191, 122] on input "text" at bounding box center [224, 123] width 186 height 14
paste input "[URL][DOMAIN_NAME]"
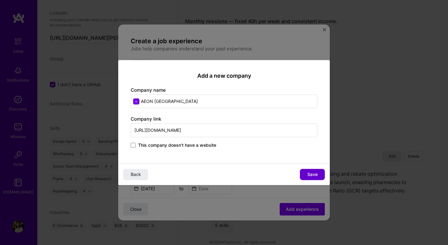
type input "[URL][DOMAIN_NAME]"
click at [312, 176] on span "Save" at bounding box center [312, 174] width 10 height 6
type input "AEON [GEOGRAPHIC_DATA]"
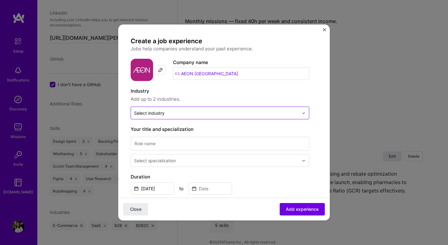
click at [149, 113] on div "Select industry 0" at bounding box center [149, 113] width 30 height 7
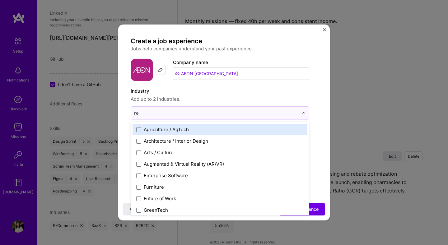
type input "ret"
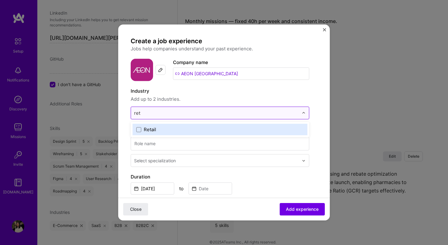
click at [150, 131] on div "Retail" at bounding box center [150, 129] width 12 height 7
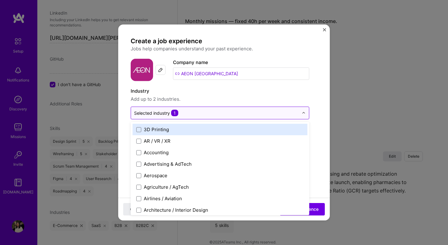
click at [124, 140] on form "Create a job experience Jobs help companies understand your past experience. Co…" at bounding box center [223, 241] width 211 height 409
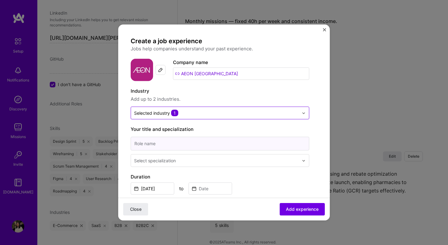
click at [154, 141] on input at bounding box center [220, 144] width 178 height 14
type input "Product Manager"
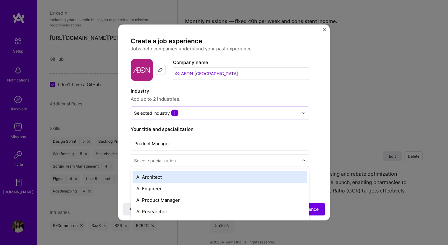
click at [168, 158] on div "Select specialization" at bounding box center [155, 160] width 42 height 7
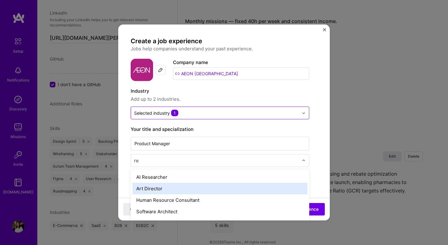
scroll to position [2, 0]
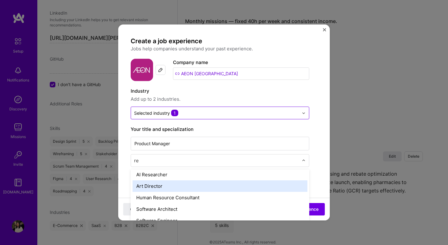
type input "r"
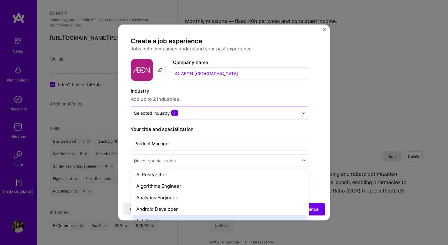
scroll to position [0, 0]
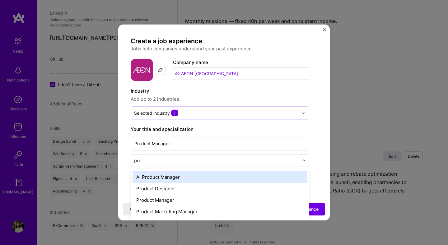
type input "prod"
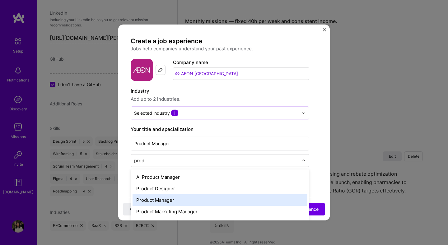
click at [183, 198] on div "Product Manager" at bounding box center [219, 199] width 175 height 11
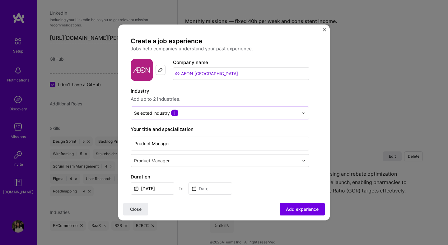
click at [246, 173] on label "Duration" at bounding box center [220, 176] width 178 height 7
click at [156, 186] on input "[DATE]" at bounding box center [153, 188] width 44 height 12
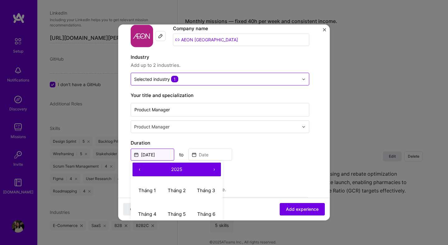
scroll to position [52, 0]
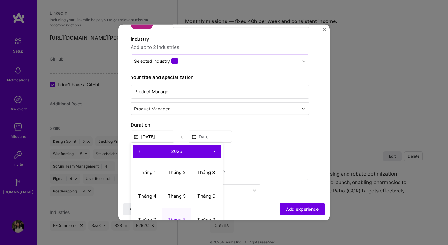
click at [136, 149] on button "‹" at bounding box center [139, 152] width 14 height 14
click at [211, 171] on abbr "Tháng 3" at bounding box center [206, 172] width 18 height 6
type input "[DATE]"
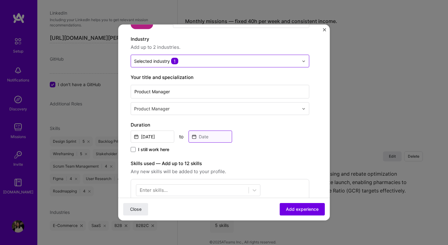
click at [219, 137] on input at bounding box center [210, 137] width 44 height 12
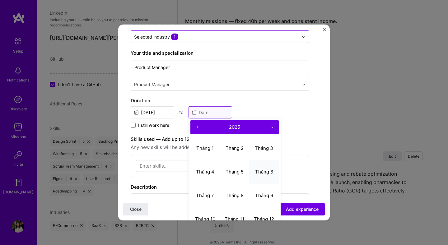
scroll to position [78, 0]
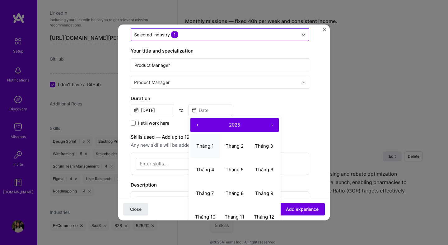
click at [210, 145] on abbr "Tháng 1" at bounding box center [204, 146] width 17 height 6
type input "[DATE]"
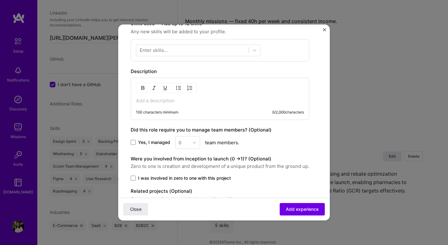
scroll to position [195, 0]
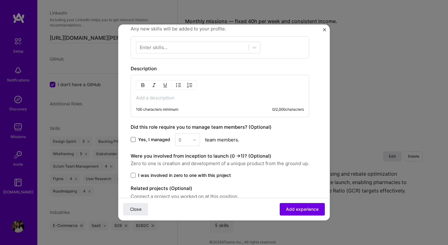
click at [132, 139] on span at bounding box center [133, 139] width 5 height 5
click at [0, 0] on input "Yes, I managed" at bounding box center [0, 0] width 0 height 0
click at [176, 141] on div "0" at bounding box center [183, 140] width 17 height 12
click at [186, 156] on div "1" at bounding box center [187, 155] width 21 height 11
click at [191, 177] on span "I was involved in zero to one with this project" at bounding box center [184, 175] width 93 height 6
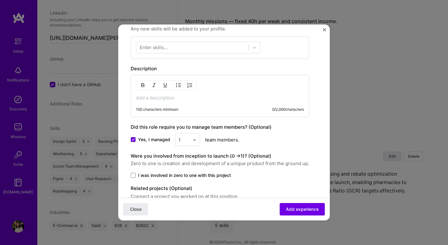
click at [0, 0] on input "I was involved in zero to one with this project" at bounding box center [0, 0] width 0 height 0
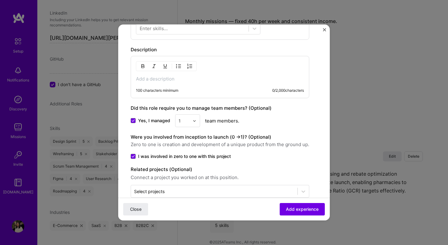
scroll to position [226, 0]
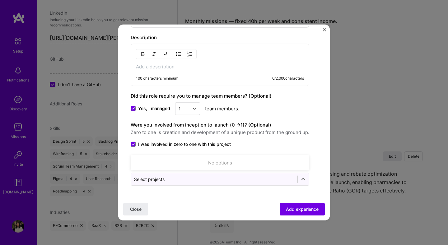
click at [191, 177] on input "text" at bounding box center [214, 179] width 160 height 7
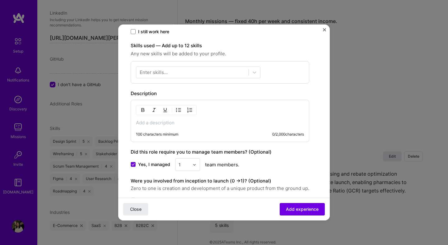
click at [283, 118] on div "100 characters minimum 0 / 2,000 characters" at bounding box center [220, 121] width 178 height 42
click at [182, 120] on p at bounding box center [220, 123] width 168 height 6
paste div
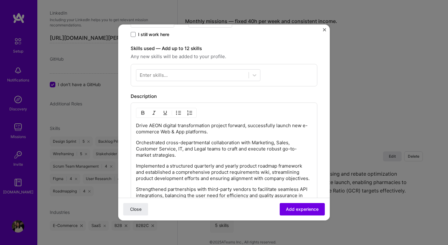
scroll to position [166, 0]
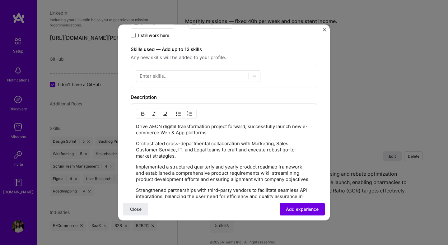
click at [147, 127] on p "Drive AEON digital transformation project forward, successfully launch new e-co…" at bounding box center [224, 129] width 176 height 12
click at [165, 157] on p "Orchestrated cross-departmental collaboration with Marketing, Sales, Customer S…" at bounding box center [224, 149] width 176 height 19
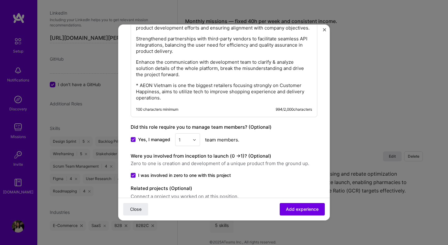
scroll to position [348, 0]
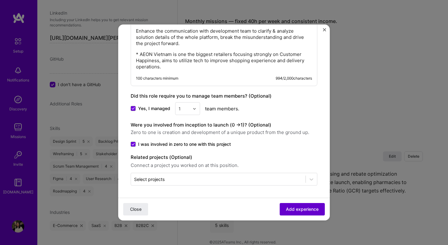
click at [298, 212] on span "Add experience" at bounding box center [302, 209] width 33 height 6
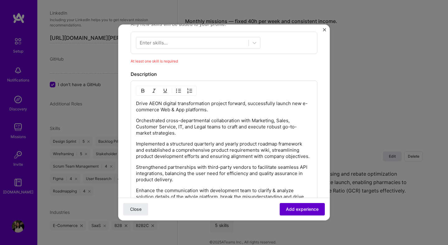
scroll to position [187, 0]
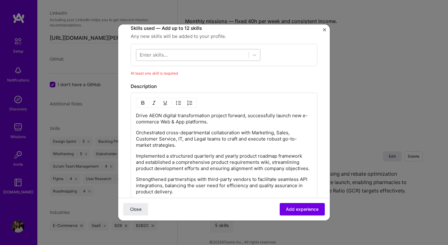
click at [185, 52] on div at bounding box center [192, 55] width 112 height 10
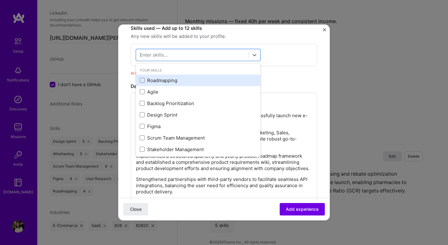
click at [171, 80] on div "Roadmapping" at bounding box center [198, 80] width 117 height 7
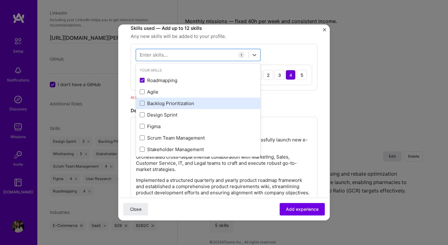
click at [176, 101] on div "Backlog Prioritization" at bounding box center [198, 103] width 117 height 7
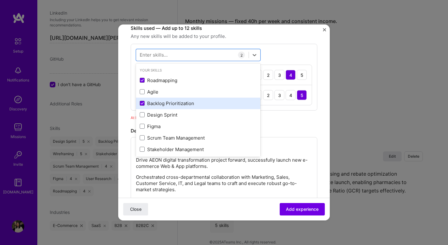
scroll to position [16, 0]
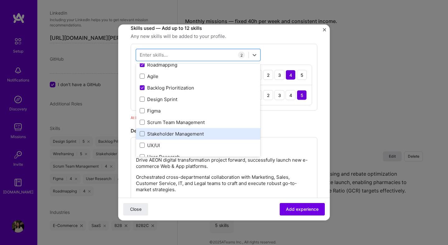
click at [186, 132] on div "Stakeholder Management" at bounding box center [198, 134] width 117 height 7
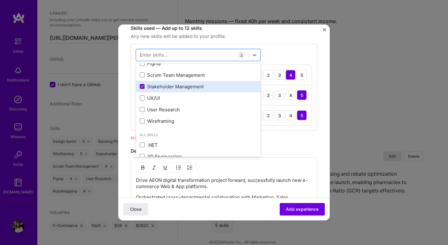
scroll to position [64, 0]
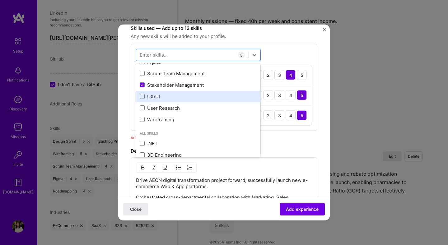
click at [148, 94] on div "UX/UI" at bounding box center [198, 96] width 117 height 7
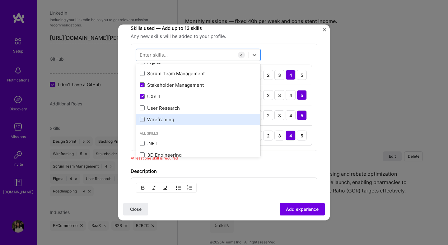
click at [161, 118] on div "Wireframing" at bounding box center [198, 119] width 117 height 7
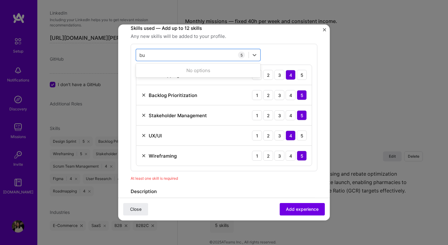
scroll to position [0, 0]
click at [211, 56] on div "bu bu" at bounding box center [192, 55] width 112 height 10
type input "b"
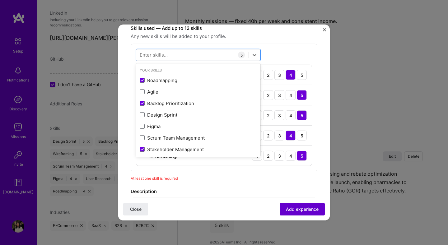
click at [311, 213] on button "Add experience" at bounding box center [301, 209] width 45 height 12
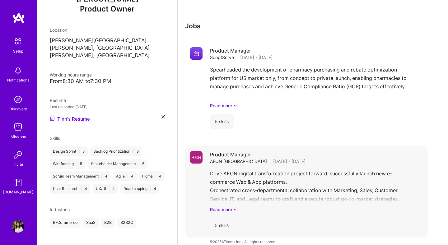
scroll to position [239, 0]
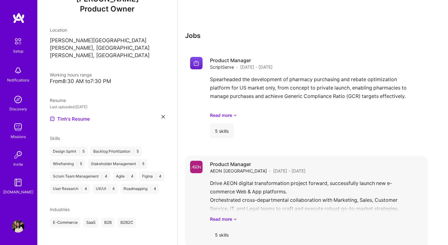
click at [231, 208] on div "Drive AEON digital transformation project forward, successfully launch new e-co…" at bounding box center [316, 200] width 213 height 43
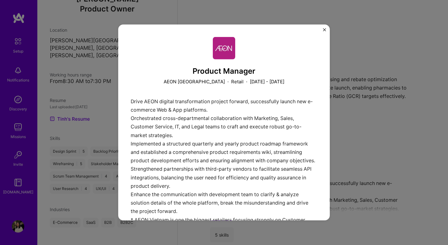
click at [363, 119] on div "Product Manager AEON [GEOGRAPHIC_DATA] · Retail · [DATE] - [DATE] Drive AEON di…" at bounding box center [224, 122] width 448 height 245
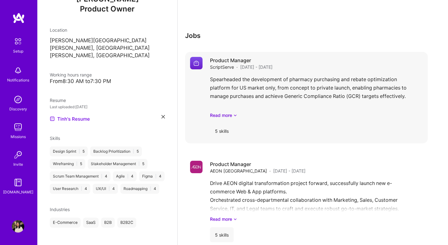
click at [251, 92] on div "Spearheaded the development of pharmacy purchasing and rebate optimization plat…" at bounding box center [316, 96] width 213 height 43
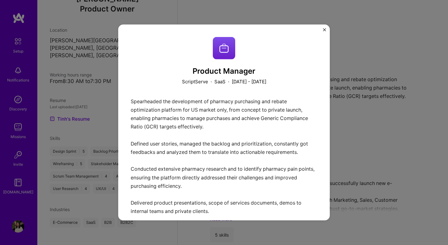
click at [349, 167] on div "Product Manager ScriptServe · SaaS · [DATE] - [DATE] Spearheaded the developmen…" at bounding box center [224, 122] width 448 height 245
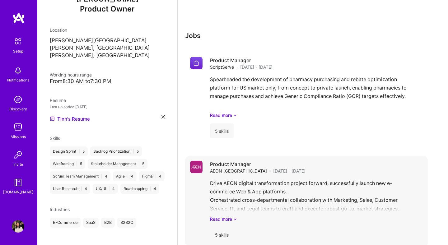
scroll to position [248, 0]
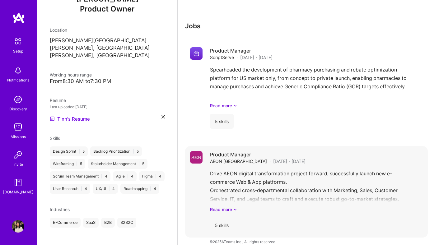
click at [291, 161] on div "Product Manager AEON [GEOGRAPHIC_DATA] · [DATE] - [DATE] Drive AEON digital tra…" at bounding box center [316, 191] width 213 height 81
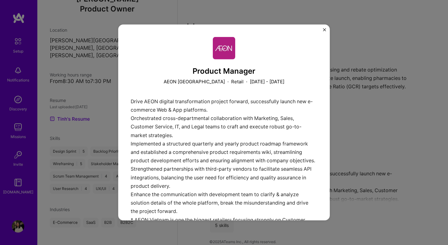
click at [262, 120] on div "Drive AEON digital transformation project forward, successfully launch new e-co…" at bounding box center [224, 170] width 186 height 147
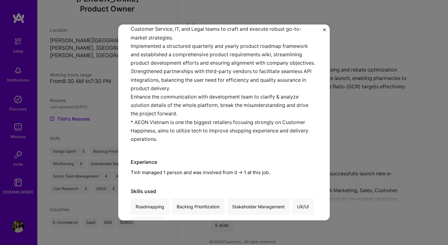
scroll to position [123, 0]
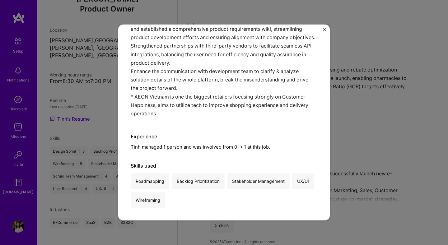
click at [380, 111] on div "Product Manager AEON [GEOGRAPHIC_DATA] · Retail · [DATE] - [DATE] Drive AEON di…" at bounding box center [224, 122] width 448 height 245
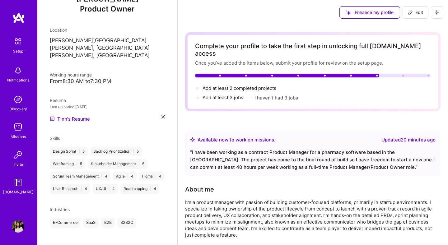
click at [413, 12] on span "Edit" at bounding box center [414, 12] width 15 height 6
select select "US"
select select "Right Now"
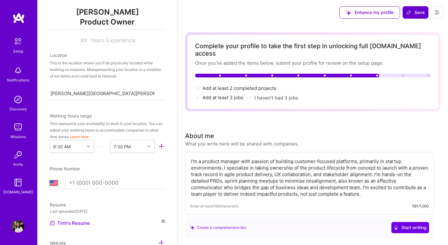
scroll to position [326, 0]
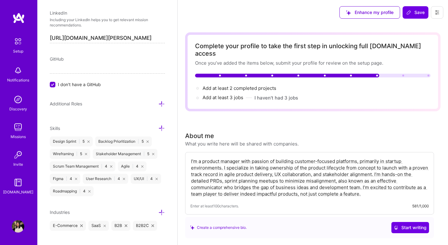
click at [279, 173] on textarea "I’m a product manager with passion of building customer-focused platforms, prim…" at bounding box center [309, 177] width 238 height 40
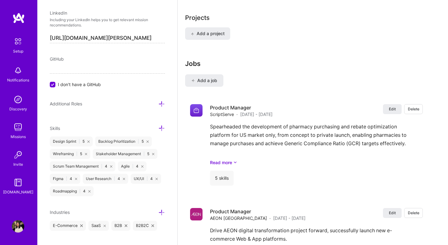
scroll to position [523, 0]
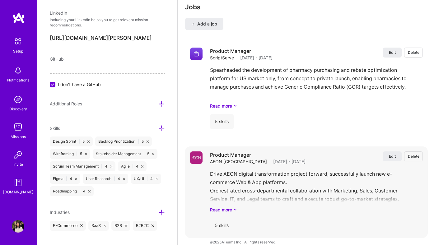
click at [277, 173] on div "Drive AEON digital transformation project forward, successfully launch new e-co…" at bounding box center [316, 191] width 213 height 43
click at [388, 151] on button "Edit" at bounding box center [392, 156] width 19 height 10
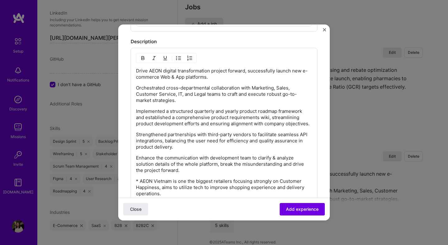
scroll to position [324, 0]
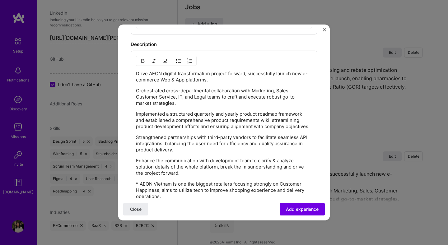
click at [200, 107] on div "Drive AEON digital transformation project forward, successfully launch new e-co…" at bounding box center [224, 135] width 176 height 129
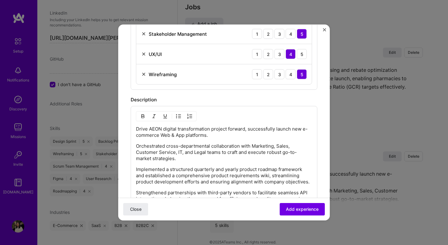
scroll to position [268, 0]
click at [136, 148] on p "Orchestrated cross-departmental collaboration with Marketing, Sales, Customer S…" at bounding box center [224, 153] width 176 height 19
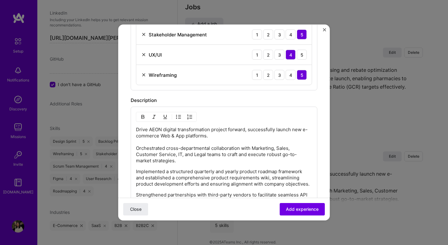
click at [156, 167] on div "Drive AEON digital transformation project forward, successfully launch new e-co…" at bounding box center [224, 191] width 176 height 131
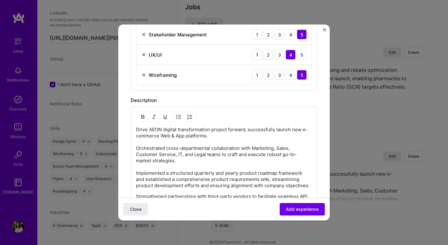
scroll to position [283, 0]
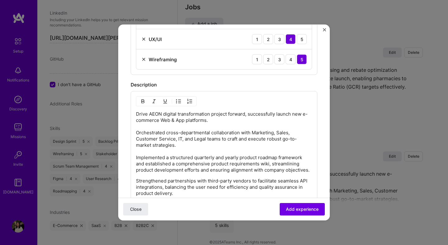
click at [137, 181] on p "Strengthened partnerships with third-party vendors to facilitate seamless API i…" at bounding box center [224, 187] width 176 height 19
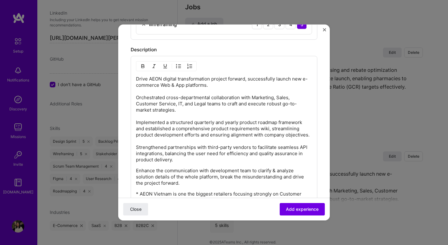
scroll to position [322, 0]
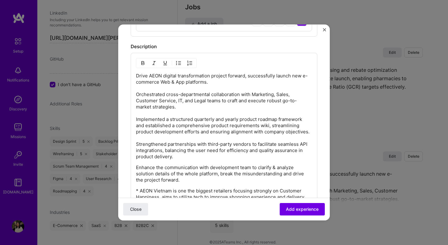
click at [136, 168] on p "Enhance the communication with development team to clarify & analyze solution d…" at bounding box center [224, 173] width 176 height 19
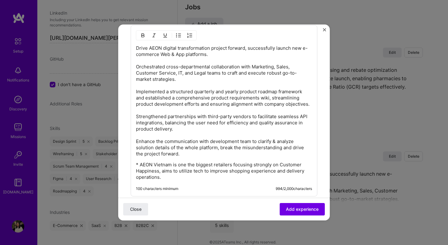
scroll to position [358, 0]
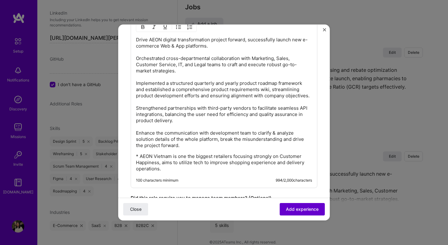
click at [304, 210] on span "Add experience" at bounding box center [302, 209] width 33 height 6
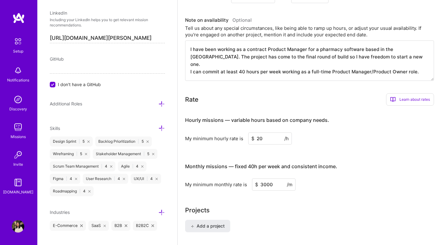
scroll to position [0, 0]
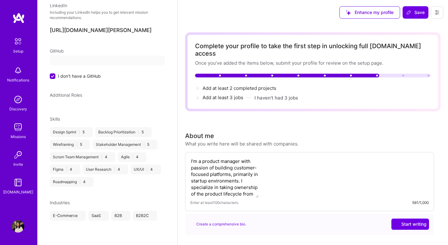
select select "US"
select select "Right Now"
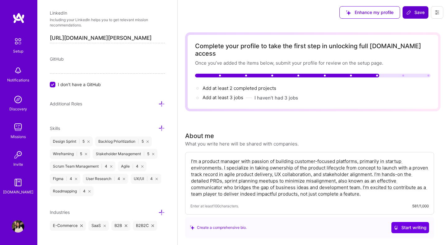
click at [413, 10] on span "Save" at bounding box center [415, 12] width 18 height 6
click at [417, 15] on span "Save" at bounding box center [415, 12] width 18 height 6
click at [421, 11] on span "Save" at bounding box center [415, 12] width 18 height 6
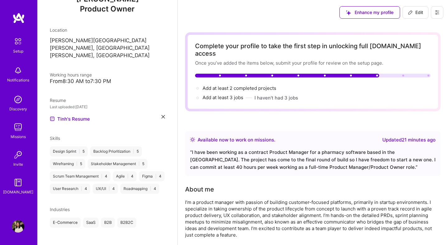
click at [411, 12] on icon at bounding box center [409, 12] width 5 height 5
select select "US"
select select "Right Now"
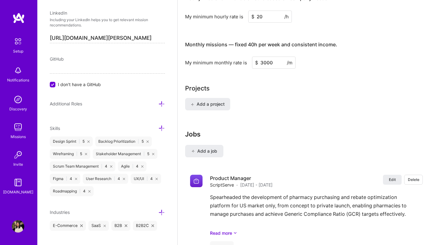
scroll to position [397, 0]
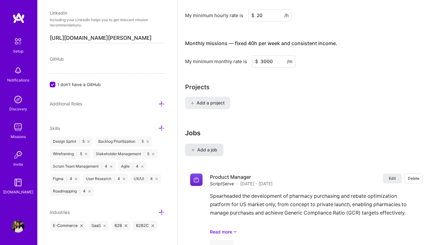
click at [200, 147] on span "Add a job" at bounding box center [204, 150] width 26 height 6
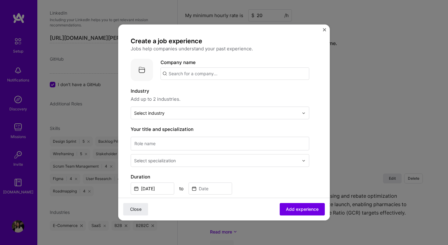
click at [170, 74] on input "text" at bounding box center [234, 73] width 149 height 12
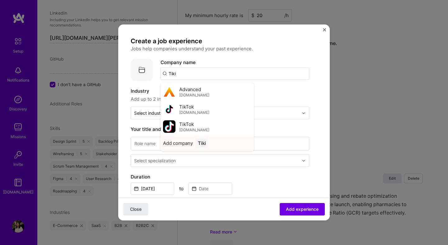
type input "Tiki"
click at [203, 142] on div "Tiki" at bounding box center [201, 143] width 13 height 11
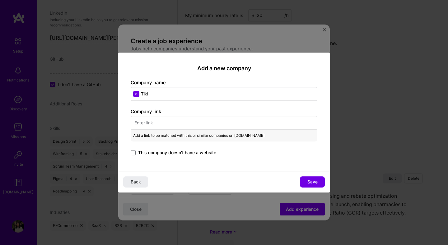
click at [161, 123] on input "text" at bounding box center [224, 123] width 186 height 14
paste input "[URL][DOMAIN_NAME]"
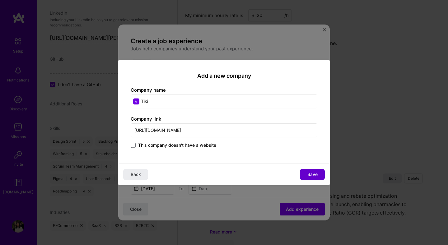
type input "[URL][DOMAIN_NAME]"
click at [305, 177] on button "Save" at bounding box center [312, 174] width 25 height 11
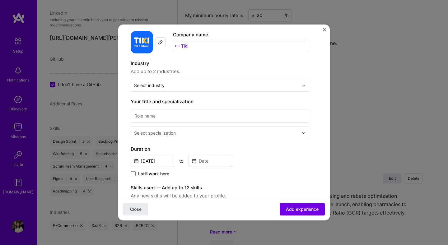
scroll to position [28, 0]
click at [156, 116] on input at bounding box center [220, 115] width 178 height 14
type input "Product Manager"
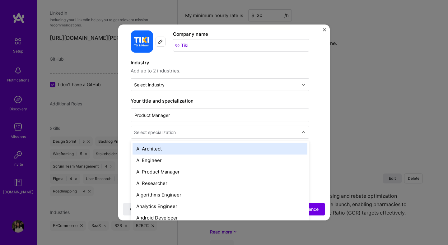
click at [183, 131] on input "text" at bounding box center [217, 132] width 166 height 7
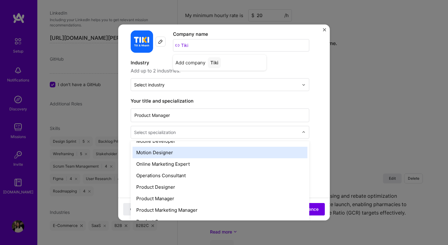
scroll to position [535, 0]
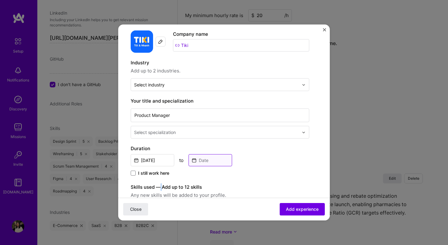
click at [200, 163] on input at bounding box center [210, 160] width 44 height 12
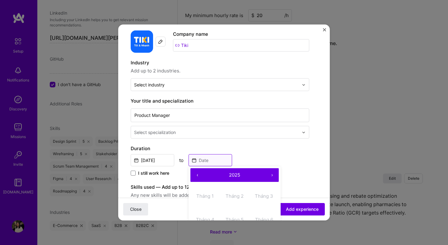
click at [207, 161] on input at bounding box center [210, 160] width 44 height 12
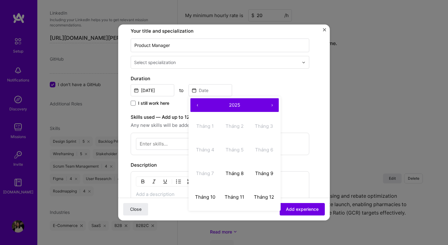
scroll to position [103, 0]
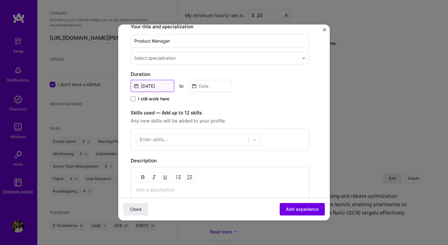
click at [153, 84] on input "[DATE]" at bounding box center [153, 86] width 44 height 12
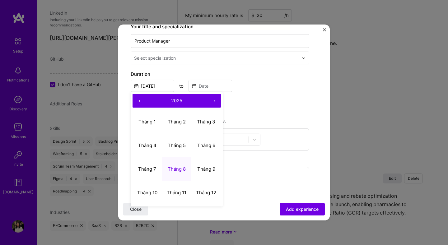
click at [140, 101] on button "‹" at bounding box center [139, 101] width 14 height 14
click at [204, 140] on button "Tháng 6" at bounding box center [206, 145] width 30 height 24
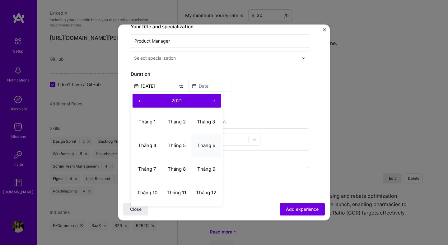
type input "[DATE]"
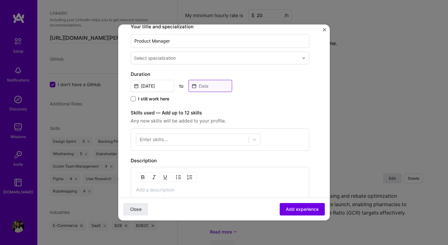
click at [200, 85] on input at bounding box center [210, 86] width 44 height 12
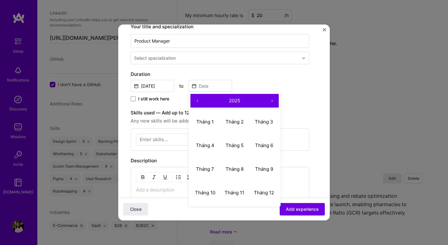
click at [272, 99] on button "›" at bounding box center [272, 101] width 14 height 14
click at [196, 101] on button "‹" at bounding box center [197, 101] width 14 height 14
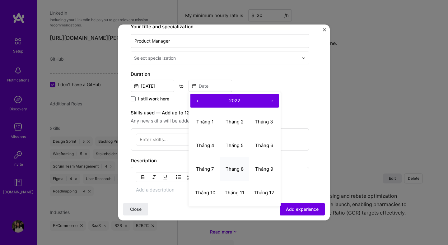
click at [238, 170] on abbr "Tháng 8" at bounding box center [234, 169] width 18 height 6
type input "[DATE]"
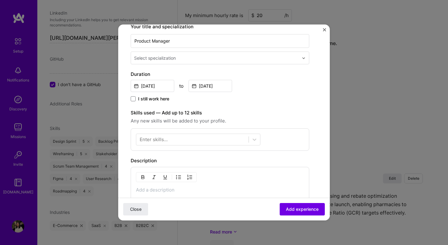
click at [260, 90] on div "[DATE] to [DATE]" at bounding box center [220, 85] width 178 height 13
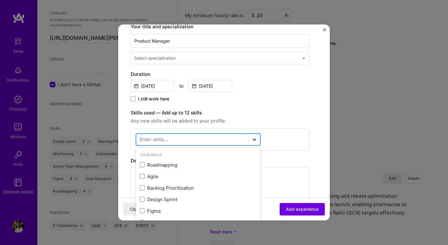
click at [254, 141] on icon at bounding box center [254, 139] width 6 height 6
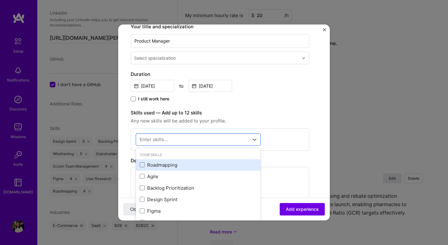
click at [163, 165] on div "Roadmapping" at bounding box center [198, 165] width 117 height 7
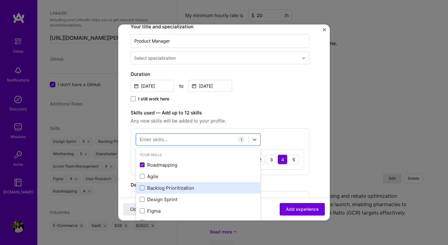
click at [160, 188] on div "Backlog Prioritization" at bounding box center [198, 188] width 117 height 7
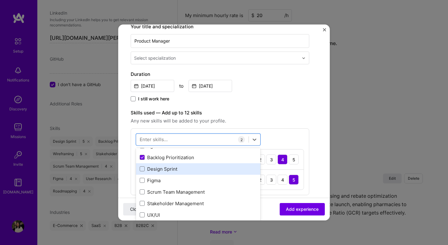
scroll to position [31, 0]
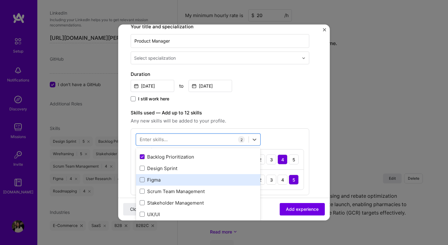
click at [152, 178] on div "Figma" at bounding box center [198, 180] width 117 height 7
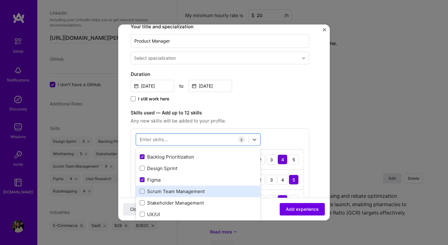
click at [176, 190] on div "Scrum Team Management" at bounding box center [198, 191] width 117 height 7
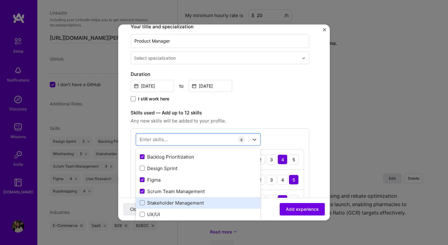
click at [185, 204] on div "Stakeholder Management" at bounding box center [198, 203] width 117 height 7
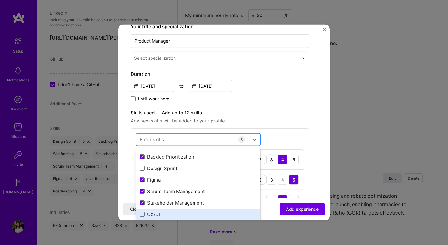
click at [164, 212] on div "UX/UI" at bounding box center [198, 214] width 117 height 7
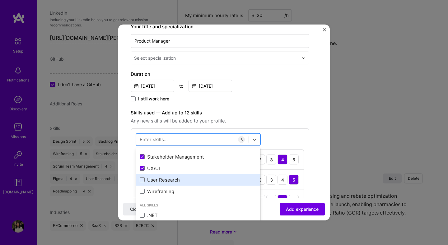
scroll to position [76, 0]
click at [162, 183] on div "User Research" at bounding box center [198, 180] width 117 height 7
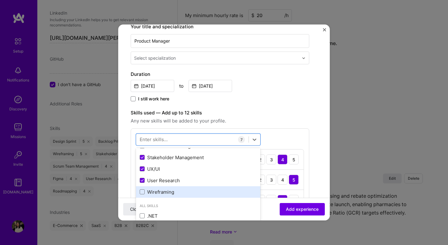
click at [167, 193] on div "Wireframing" at bounding box center [198, 192] width 117 height 7
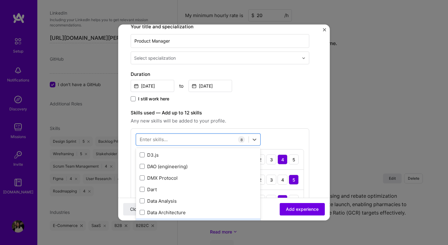
scroll to position [1045, 0]
click at [275, 114] on label "Skills used — Add up to 12 skills" at bounding box center [220, 111] width 178 height 7
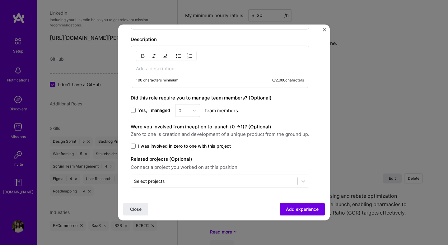
scroll to position [391, 0]
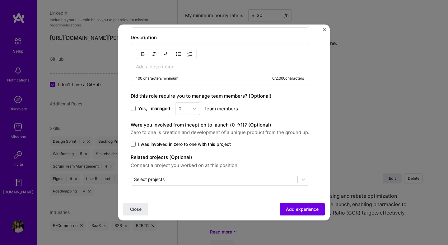
click at [146, 67] on p at bounding box center [220, 67] width 168 height 6
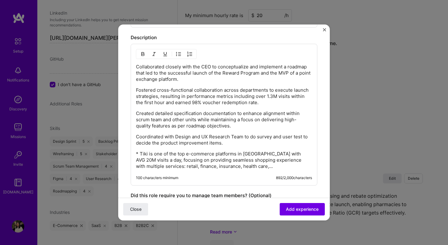
click at [135, 90] on div "Collaborated closely with the CEO to conceptualize and implement a roadmap that…" at bounding box center [224, 115] width 186 height 142
click at [137, 90] on p "Fostered cross-functional collaboration across departments to execute launch st…" at bounding box center [224, 96] width 176 height 19
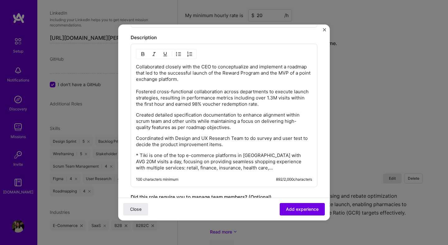
click at [137, 112] on p "Created detailed specification documentation to enhance alignment within scrum …" at bounding box center [224, 121] width 176 height 19
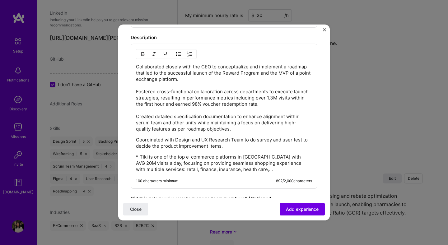
click at [136, 140] on p "Coordinated with Design and UX Research Team to do survey and user test to deci…" at bounding box center [224, 143] width 176 height 12
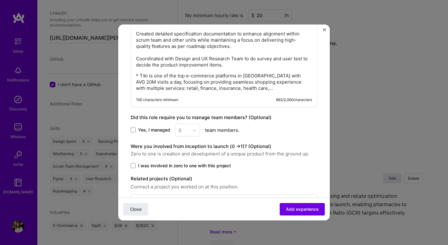
scroll to position [480, 0]
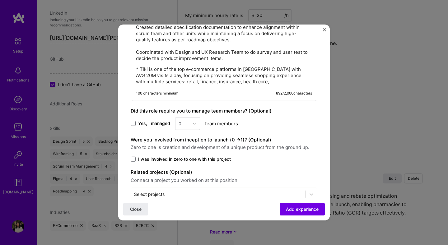
click at [166, 157] on span "I was involved in zero to one with this project" at bounding box center [184, 159] width 93 height 6
click at [0, 0] on input "I was involved in zero to one with this project" at bounding box center [0, 0] width 0 height 0
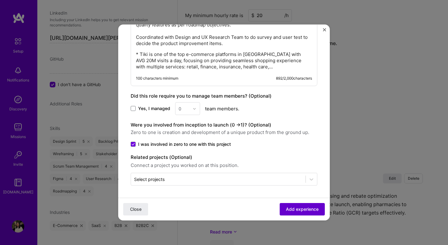
click at [306, 208] on span "Add experience" at bounding box center [302, 209] width 33 height 6
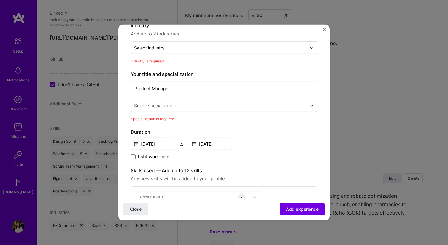
scroll to position [66, 0]
click at [174, 108] on div at bounding box center [221, 105] width 174 height 8
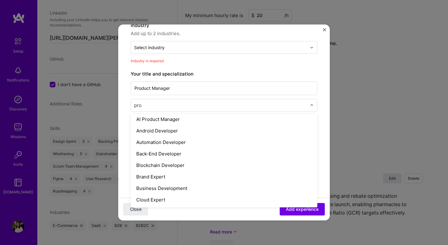
scroll to position [0, 0]
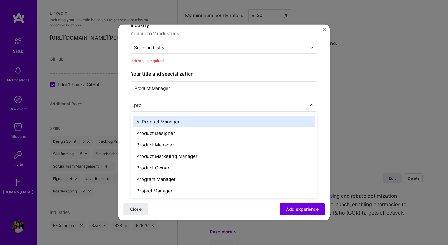
type input "prod"
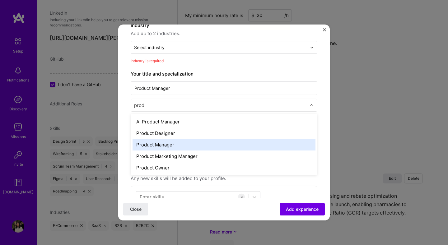
click at [158, 145] on div "Product Manager" at bounding box center [223, 144] width 183 height 11
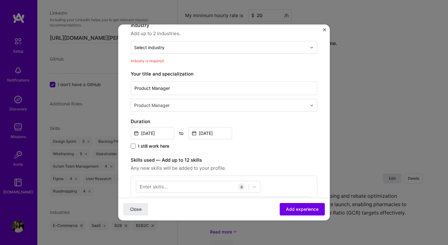
click at [235, 73] on label "Your title and specialization" at bounding box center [224, 73] width 186 height 7
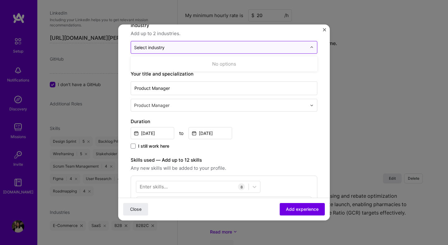
click at [180, 45] on input "text" at bounding box center [220, 47] width 172 height 7
type input "e"
click at [271, 45] on input "text" at bounding box center [220, 47] width 172 height 7
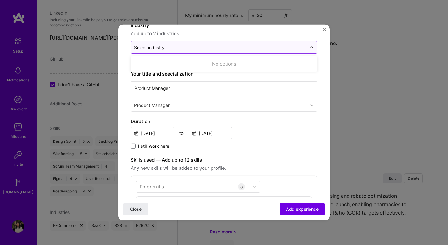
click at [315, 47] on div at bounding box center [313, 47] width 7 height 12
click at [142, 46] on div "Select industry 0" at bounding box center [149, 47] width 30 height 7
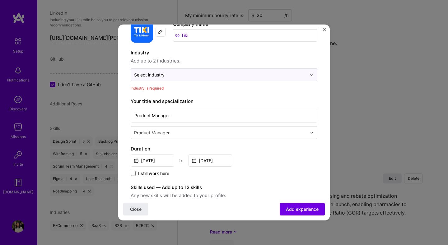
scroll to position [39, 0]
click at [157, 66] on div "Industry Add up to 2 industries. Select industry 0" at bounding box center [224, 64] width 186 height 32
click at [157, 60] on span "Add up to 2 industries." at bounding box center [224, 60] width 186 height 7
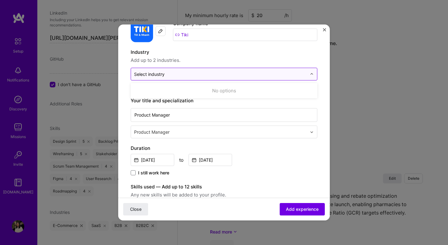
click at [162, 75] on div "Select industry 0" at bounding box center [149, 74] width 30 height 7
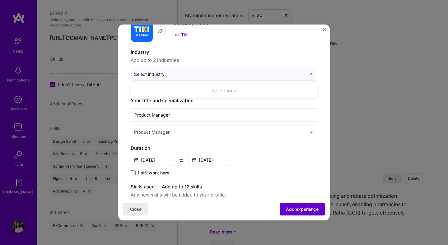
drag, startPoint x: 306, startPoint y: 177, endPoint x: 308, endPoint y: 204, distance: 26.9
click at [309, 209] on span "Add experience" at bounding box center [302, 209] width 33 height 6
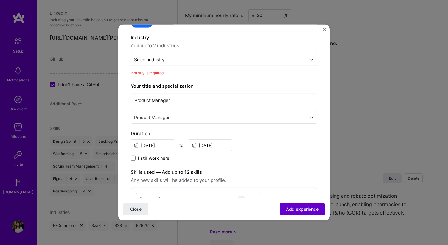
scroll to position [63, 0]
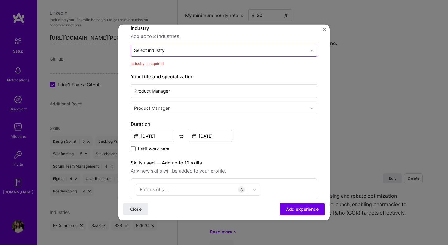
click at [153, 48] on div "Select industry 0" at bounding box center [149, 50] width 30 height 7
type input "E-commerce"
click button "Close" at bounding box center [135, 209] width 25 height 12
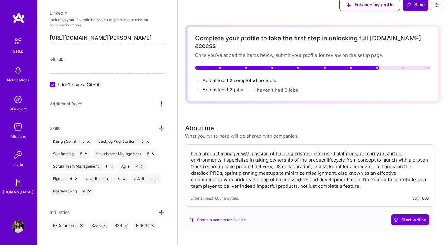
scroll to position [0, 0]
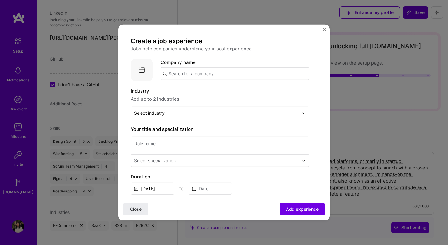
click at [200, 90] on label "Industry" at bounding box center [220, 90] width 178 height 7
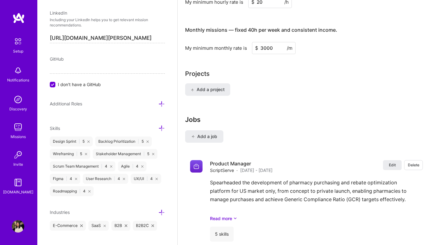
scroll to position [413, 0]
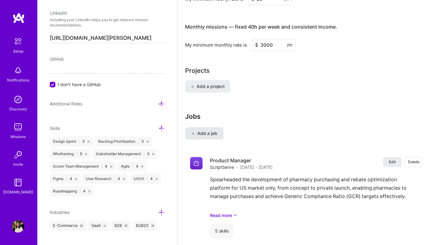
click at [203, 130] on span "Add a job" at bounding box center [204, 133] width 26 height 6
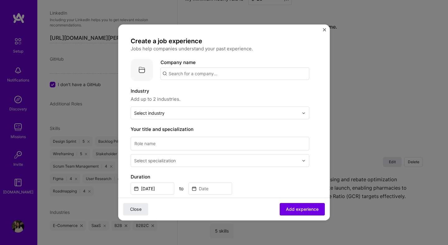
click at [170, 72] on input "text" at bounding box center [234, 73] width 149 height 12
type input "TIKI"
click at [195, 90] on div "Create a job experience Jobs help companies understand your past experience. Co…" at bounding box center [220, 224] width 178 height 374
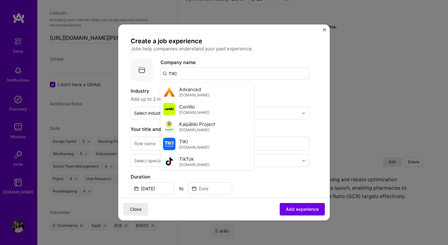
click at [184, 145] on span "[DOMAIN_NAME]" at bounding box center [194, 147] width 30 height 5
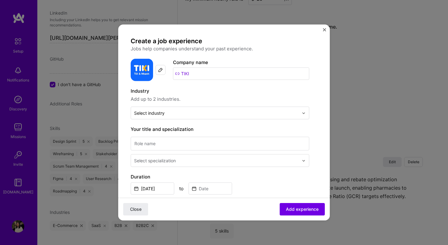
click at [255, 92] on label "Industry" at bounding box center [220, 90] width 178 height 7
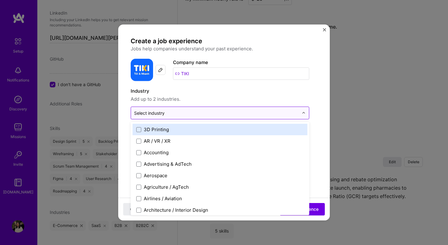
click at [204, 115] on input "text" at bounding box center [216, 113] width 164 height 7
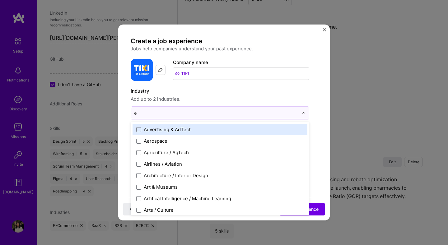
type input "e-"
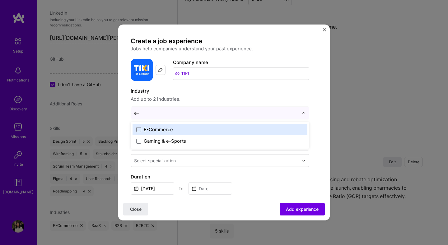
click at [204, 125] on div "E-Commerce" at bounding box center [219, 129] width 175 height 11
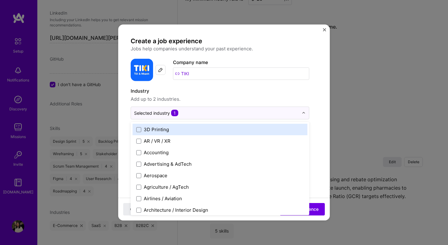
click at [209, 96] on span "Add up to 2 industries." at bounding box center [220, 98] width 178 height 7
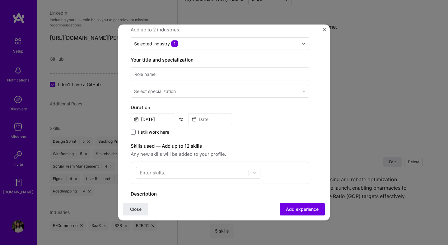
scroll to position [58, 0]
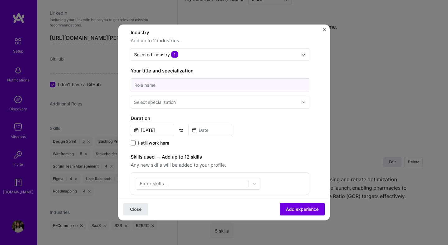
click at [200, 85] on input at bounding box center [220, 85] width 178 height 14
type input "Product Manager"
click at [247, 102] on input "text" at bounding box center [217, 102] width 166 height 7
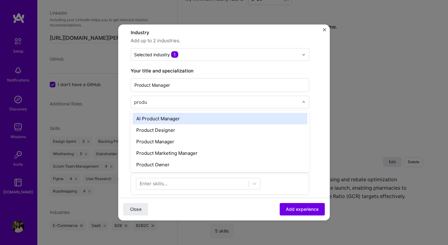
type input "produc"
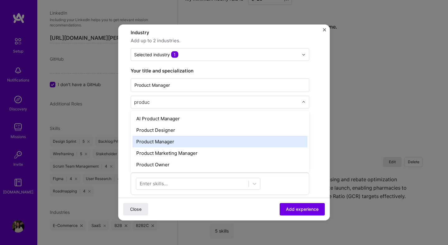
click at [155, 140] on div "Product Manager" at bounding box center [219, 141] width 175 height 11
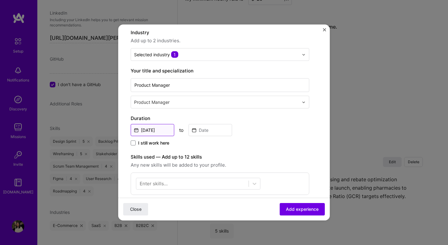
click at [158, 129] on input "[DATE]" at bounding box center [153, 130] width 44 height 12
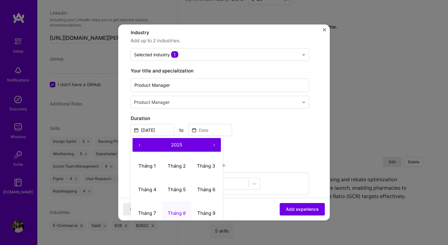
click at [140, 145] on button "‹" at bounding box center [139, 145] width 14 height 14
click at [200, 186] on abbr "Tháng 6" at bounding box center [206, 189] width 18 height 6
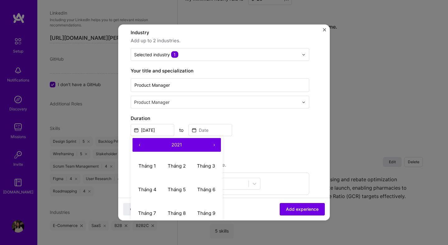
type input "[DATE]"
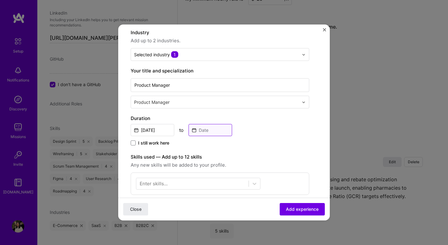
click at [215, 130] on input at bounding box center [210, 130] width 44 height 12
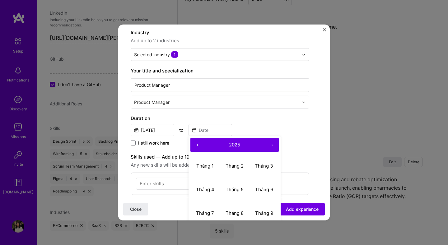
click at [197, 144] on button "‹" at bounding box center [197, 145] width 14 height 14
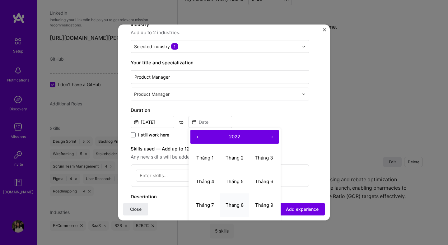
click at [243, 212] on button "Tháng 8" at bounding box center [235, 205] width 30 height 24
type input "[DATE]"
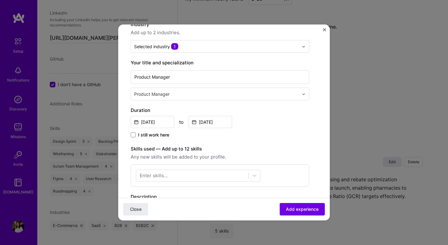
click at [253, 128] on div "Duration [DATE] to [DATE] I still work here" at bounding box center [220, 123] width 178 height 32
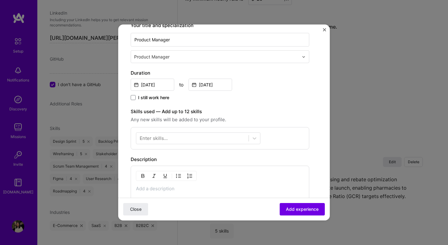
scroll to position [105, 0]
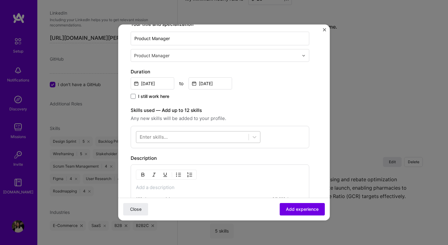
click at [247, 136] on div at bounding box center [192, 137] width 112 height 10
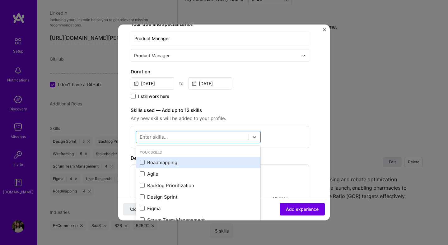
click at [179, 164] on div "Roadmapping" at bounding box center [198, 162] width 117 height 7
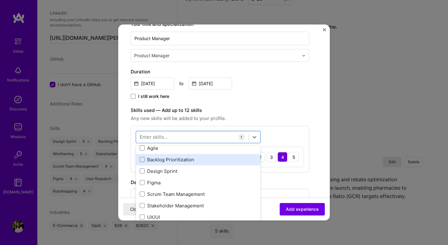
scroll to position [26, 0]
click at [181, 159] on div "Backlog Prioritization" at bounding box center [198, 159] width 117 height 7
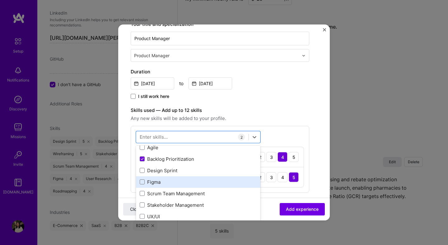
click at [166, 186] on div "Figma" at bounding box center [198, 181] width 124 height 11
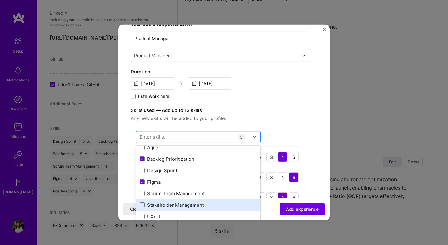
click at [191, 204] on div "Stakeholder Management" at bounding box center [198, 205] width 117 height 7
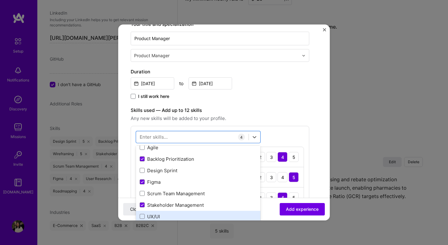
click at [197, 215] on div "UX/UI" at bounding box center [198, 216] width 117 height 7
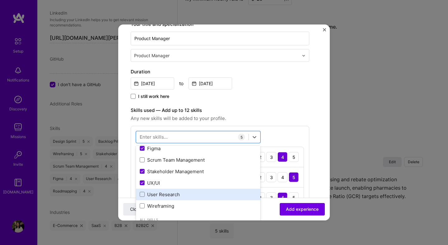
scroll to position [64, 0]
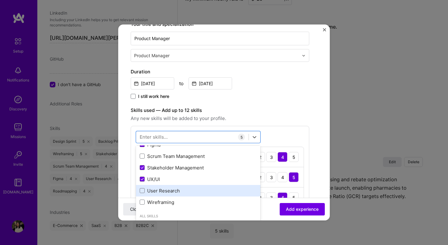
click at [162, 195] on div "User Research" at bounding box center [198, 190] width 124 height 11
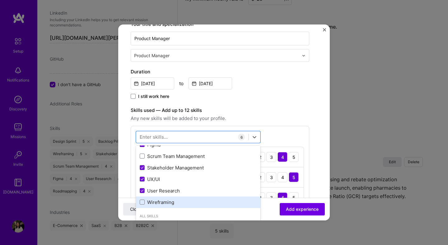
click at [166, 201] on div "Wireframing" at bounding box center [198, 202] width 117 height 7
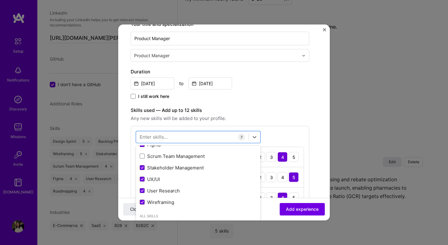
click at [306, 107] on label "Skills used — Add up to 12 skills" at bounding box center [220, 110] width 178 height 7
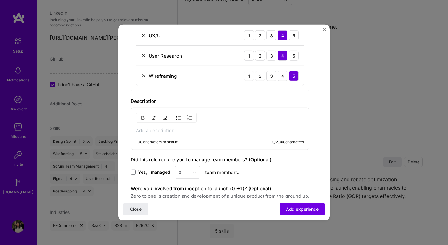
scroll to position [371, 0]
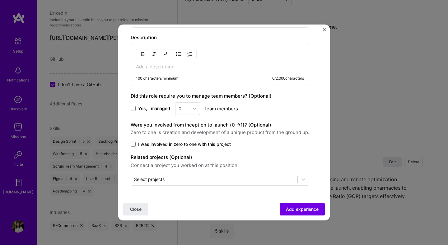
click at [150, 142] on span "I was involved in zero to one with this project" at bounding box center [184, 144] width 93 height 6
click at [0, 0] on input "I was involved in zero to one with this project" at bounding box center [0, 0] width 0 height 0
click at [184, 64] on p at bounding box center [220, 67] width 168 height 6
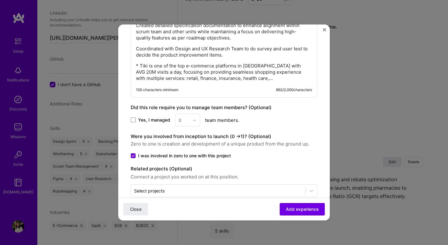
scroll to position [471, 0]
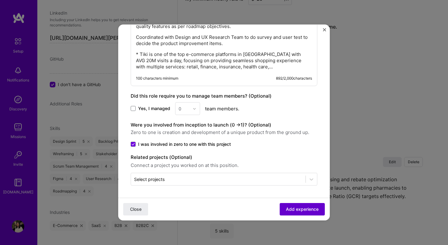
click at [308, 208] on span "Add experience" at bounding box center [302, 209] width 33 height 6
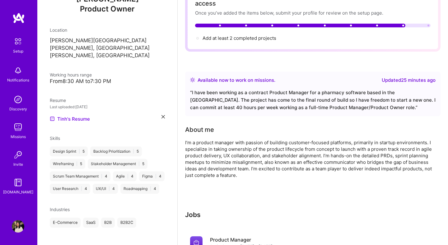
scroll to position [0, 0]
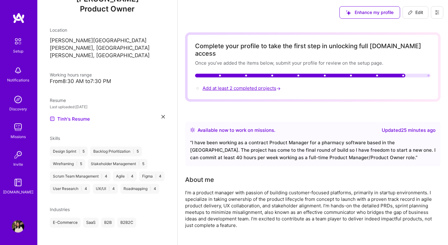
click at [246, 85] on span "Add at least 2 completed projects →" at bounding box center [241, 88] width 79 height 6
select select "US"
select select "Right Now"
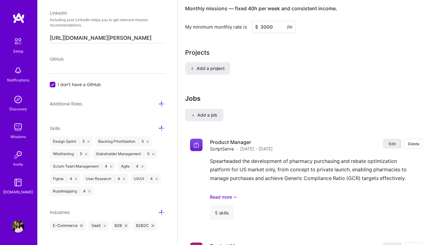
scroll to position [421, 0]
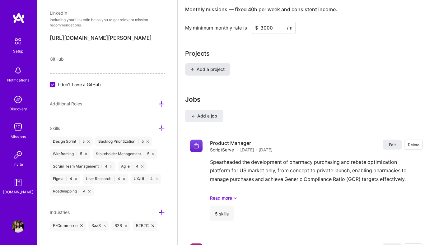
click at [215, 66] on span "Add a project" at bounding box center [208, 69] width 34 height 6
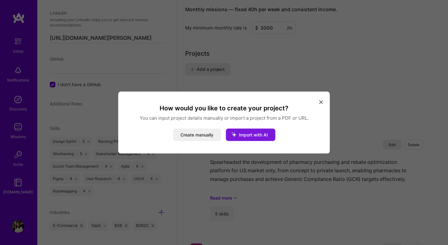
click at [257, 135] on span "Import with AI" at bounding box center [253, 134] width 29 height 5
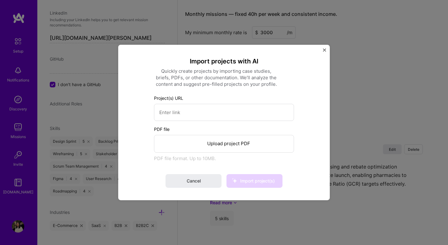
scroll to position [416, 0]
click at [208, 114] on input at bounding box center [224, 112] width 140 height 17
paste input "[URL][DOMAIN_NAME]"
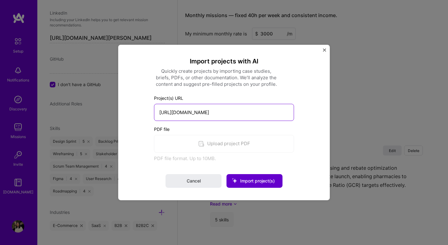
type input "[URL][DOMAIN_NAME]"
click at [261, 182] on span "Import project(s)" at bounding box center [257, 180] width 34 height 5
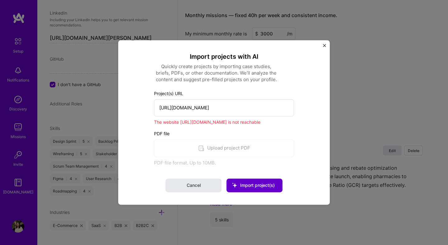
click at [191, 186] on span "Cancel" at bounding box center [193, 185] width 14 height 6
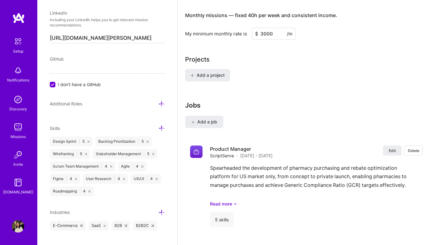
click at [306, 85] on div "Complete your profile to take the first step in unlocking full [DOMAIN_NAME] ac…" at bounding box center [312, 28] width 255 height 822
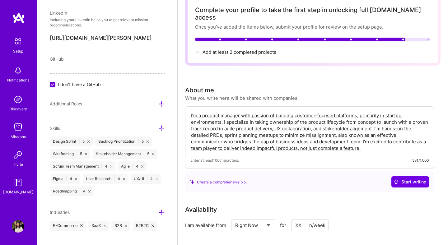
scroll to position [0, 0]
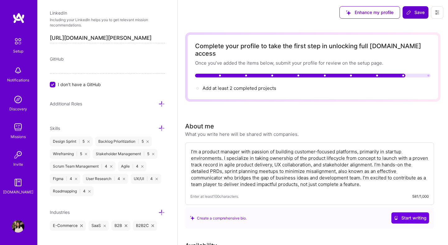
click at [9, 42] on link "Setup" at bounding box center [18, 45] width 39 height 20
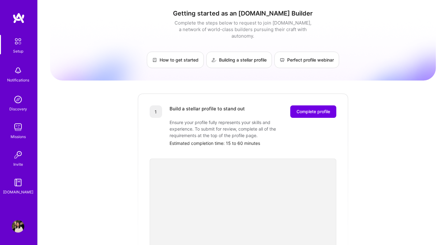
click at [21, 226] on img at bounding box center [18, 226] width 12 height 12
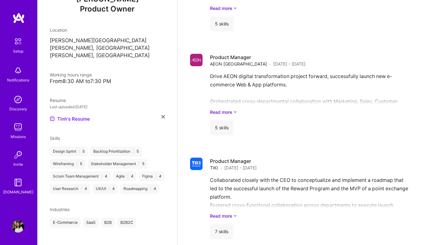
scroll to position [335, 0]
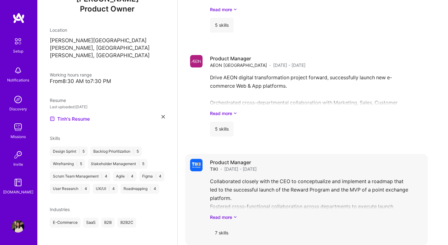
click at [255, 195] on div "Collaborated closely with the CEO to conceptualize and implement a roadmap that…" at bounding box center [316, 198] width 213 height 43
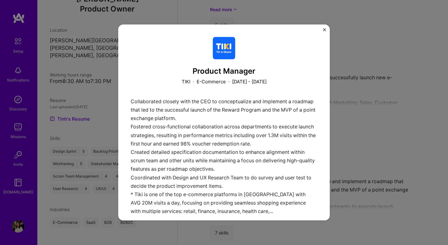
click at [388, 108] on div "Product Manager [PERSON_NAME] · [DATE] - [DATE] Collaborated closely with the C…" at bounding box center [224, 122] width 448 height 245
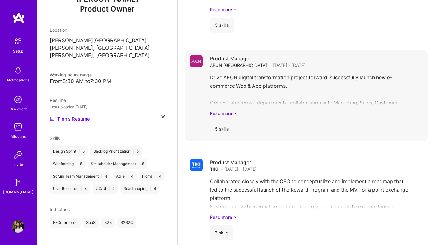
click at [294, 98] on div "Drive AEON digital transformation project forward, successfully launch new e-co…" at bounding box center [316, 94] width 213 height 43
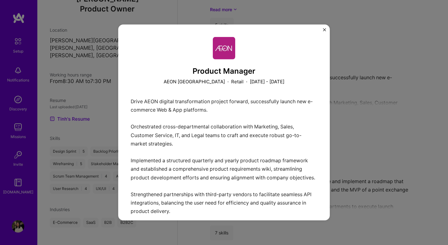
click at [374, 96] on div "Product Manager AEON [GEOGRAPHIC_DATA] · Retail · [DATE] - [DATE] Drive AEON di…" at bounding box center [224, 122] width 448 height 245
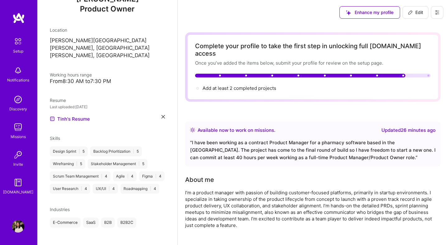
click at [418, 13] on span "Edit" at bounding box center [414, 12] width 15 height 6
select select "US"
select select "Right Now"
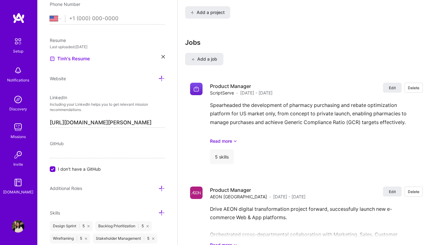
scroll to position [617, 0]
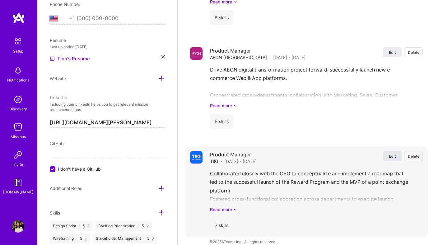
click at [390, 154] on span "Edit" at bounding box center [392, 156] width 7 height 5
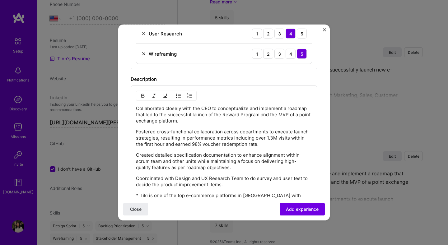
scroll to position [327, 0]
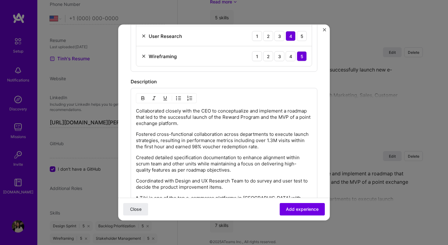
click at [196, 126] on p "Collaborated closely with the CEO to conceptualize and implement a roadmap that…" at bounding box center [224, 117] width 176 height 19
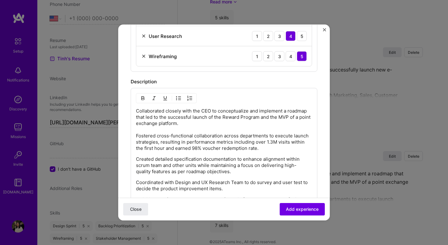
click at [135, 159] on div "Collaborated closely with the CEO to conceptualize and implement a roadmap that…" at bounding box center [224, 159] width 186 height 143
click at [137, 159] on p "Created detailed specification documentation to enhance alignment within scrum …" at bounding box center [224, 165] width 176 height 19
click at [136, 182] on p "Coordinated with Design and UX Research Team to do survey and user test to deci…" at bounding box center [224, 187] width 176 height 12
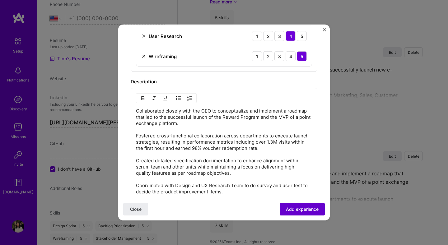
click at [297, 213] on button "Add experience" at bounding box center [301, 209] width 45 height 12
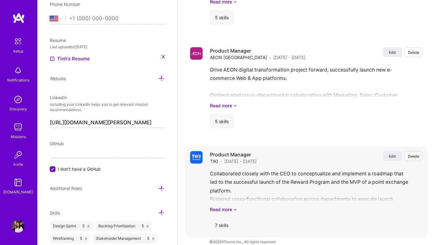
scroll to position [325, 0]
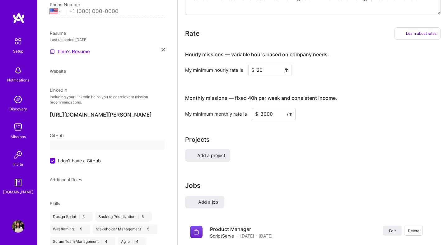
select select "US"
select select "Right Now"
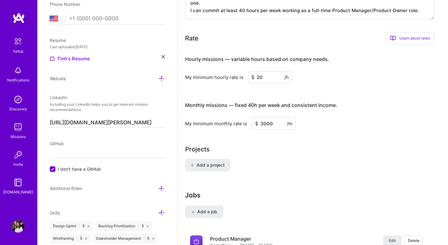
scroll to position [0, 0]
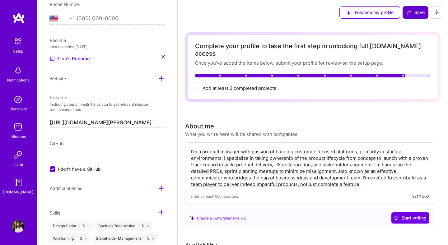
click at [418, 13] on span "Save" at bounding box center [415, 12] width 18 height 6
click at [435, 16] on button at bounding box center [436, 12] width 12 height 12
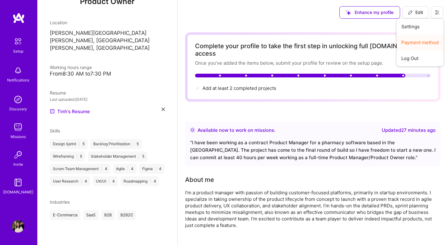
scroll to position [77, 0]
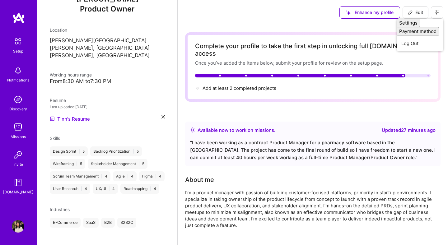
click at [322, 15] on div "Enhance my profile Edit Settings Payment method Log Out" at bounding box center [312, 12] width 270 height 25
click at [431, 11] on button at bounding box center [436, 12] width 12 height 12
click at [413, 44] on button "Payment method" at bounding box center [419, 42] width 47 height 16
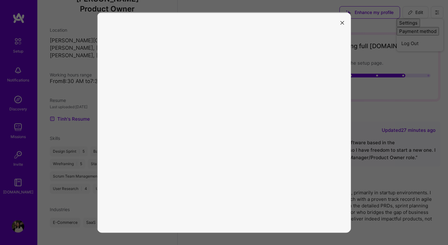
click at [342, 21] on icon "modal" at bounding box center [342, 23] width 4 height 4
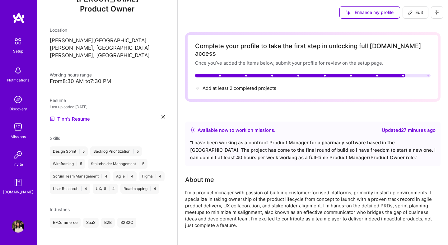
scroll to position [0, 0]
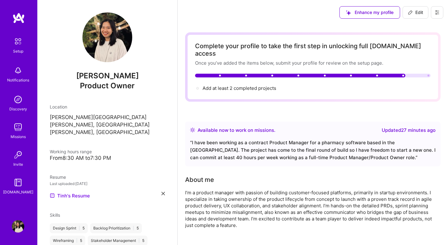
click at [18, 14] on img at bounding box center [18, 17] width 12 height 11
click at [17, 19] on img at bounding box center [18, 17] width 12 height 11
click at [18, 72] on img at bounding box center [18, 70] width 12 height 12
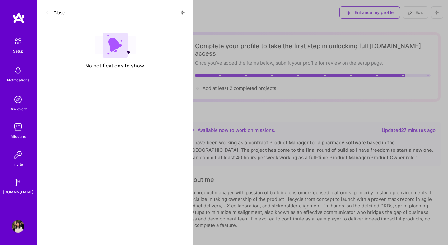
click at [20, 102] on img at bounding box center [18, 99] width 12 height 12
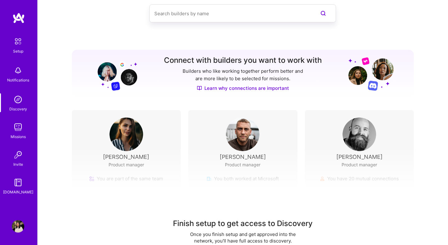
scroll to position [52, 0]
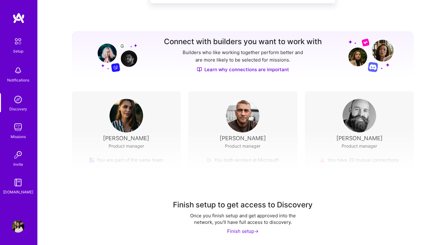
click at [378, 161] on div "Finish setup to get access to Discovery Once you finish setup and get approved …" at bounding box center [243, 187] width 410 height 116
click at [18, 125] on img at bounding box center [18, 127] width 12 height 12
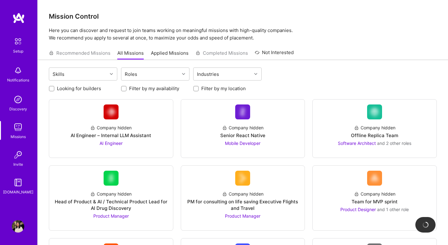
click at [219, 88] on label "Filter by my location" at bounding box center [223, 88] width 44 height 7
click at [199, 88] on input "Filter by my location" at bounding box center [196, 89] width 4 height 4
checkbox input "true"
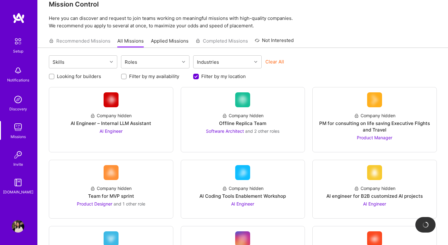
scroll to position [32, 0]
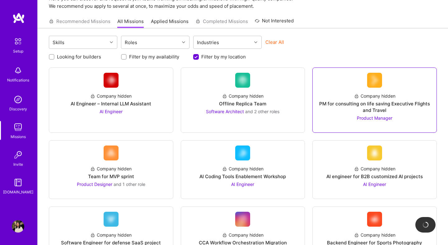
click at [401, 104] on div "PM for consulting on life saving Executive Flights and Travel" at bounding box center [374, 106] width 114 height 13
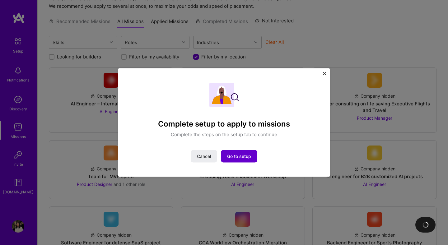
click at [244, 153] on span "Go to setup" at bounding box center [239, 156] width 24 height 6
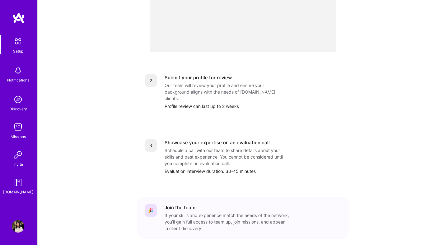
scroll to position [227, 0]
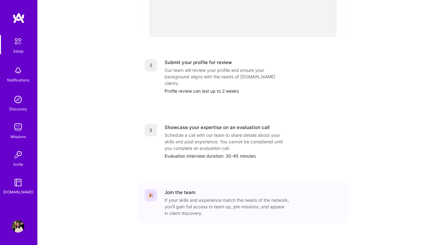
click at [223, 189] on div "Join the team" at bounding box center [252, 192] width 177 height 7
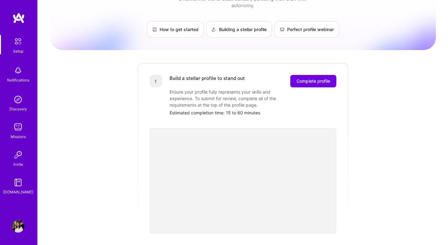
scroll to position [0, 0]
